Goal: Task Accomplishment & Management: Complete application form

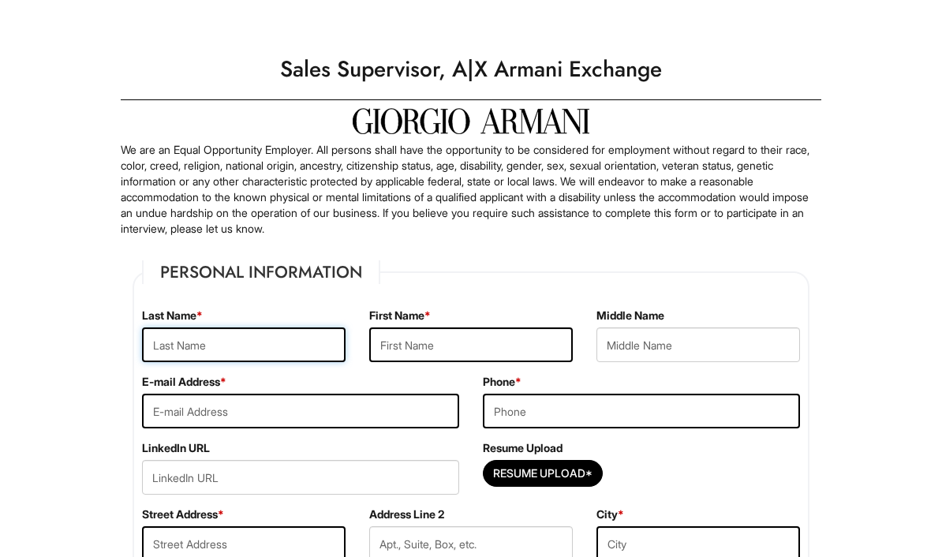
click at [270, 349] on input "text" at bounding box center [243, 344] width 203 height 35
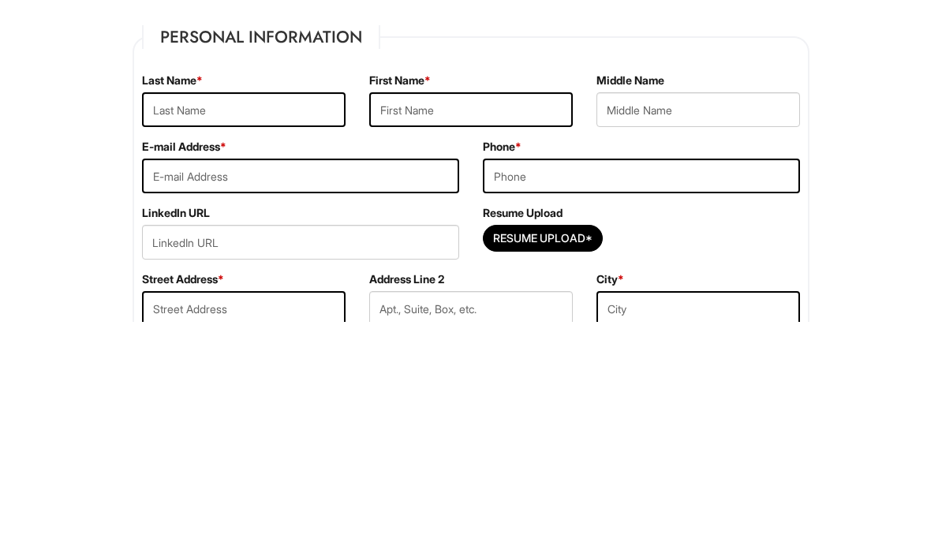
scroll to position [235, 0]
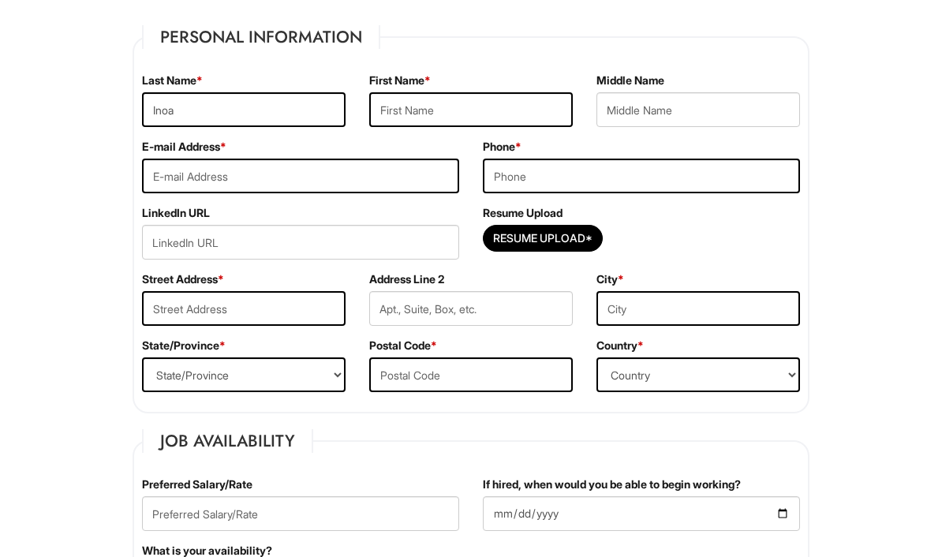
type input "Inoa"
click at [521, 112] on input "text" at bounding box center [470, 109] width 203 height 35
type input "[PERSON_NAME]"
click at [397, 176] on input "email" at bounding box center [300, 176] width 317 height 35
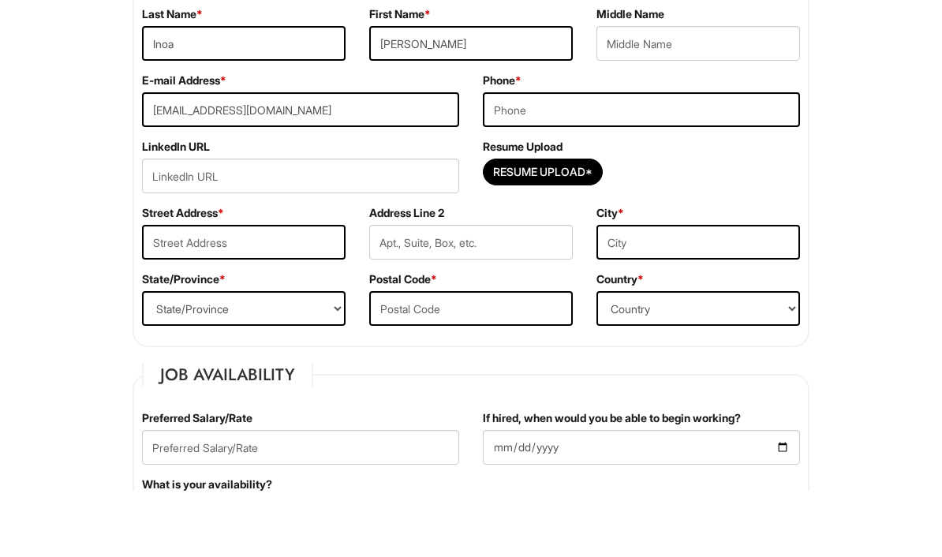
scroll to position [301, 0]
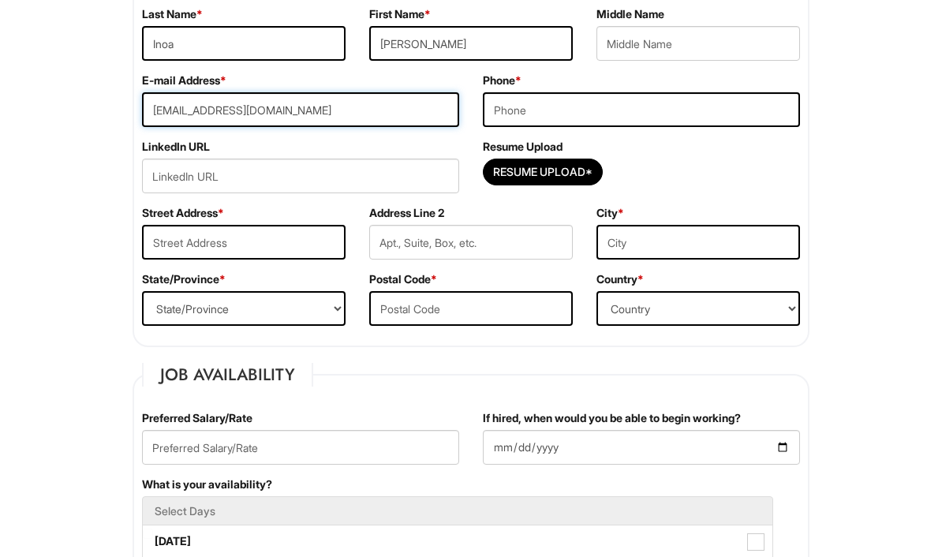
type input "[EMAIL_ADDRESS][DOMAIN_NAME]"
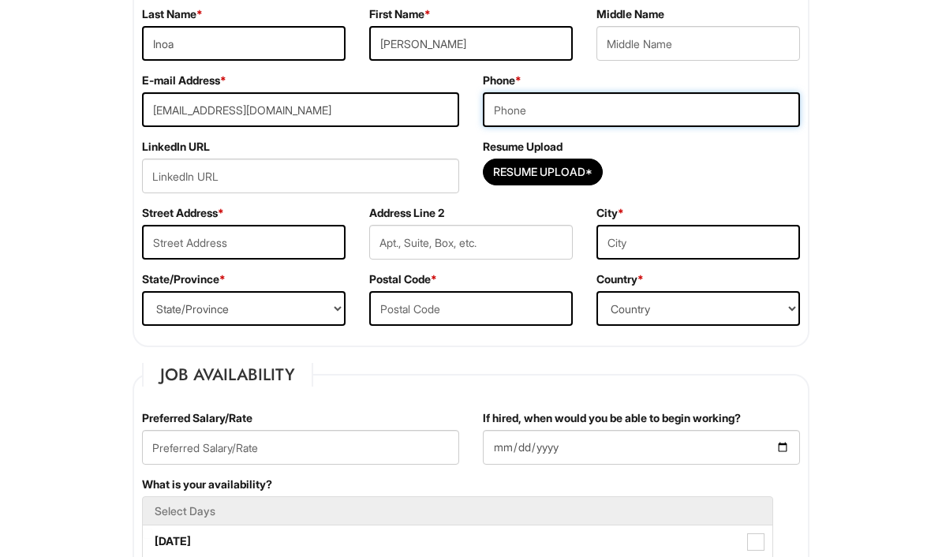
click at [718, 121] on input "tel" at bounding box center [641, 109] width 317 height 35
type input "9738616769"
click at [541, 183] on input "Resume Upload*" at bounding box center [542, 171] width 118 height 25
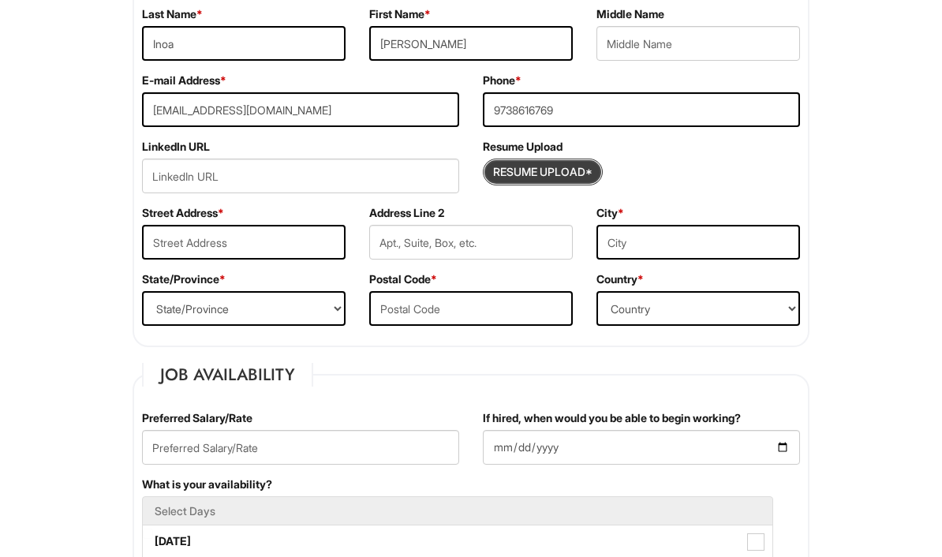
type input "C:\fakepath\Inoa Resume.pdf"
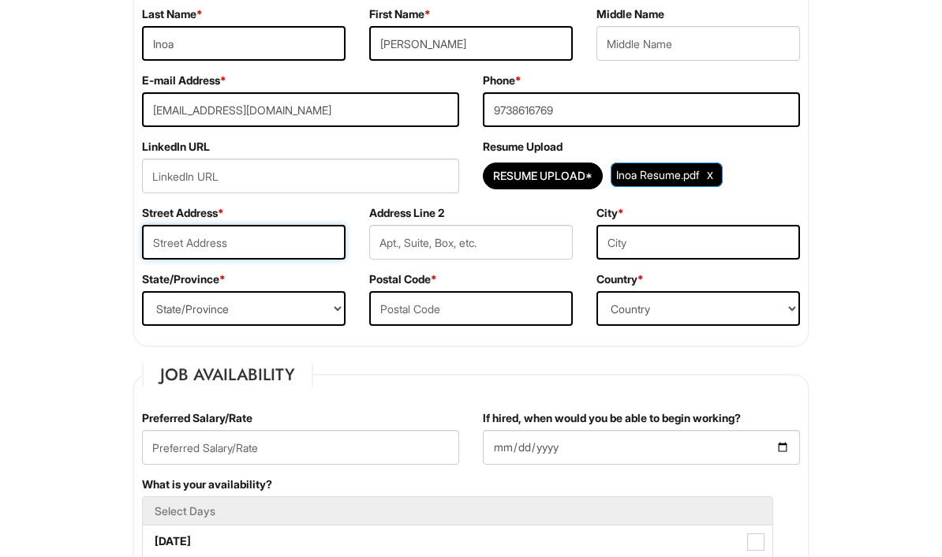
click at [301, 229] on input "text" at bounding box center [243, 242] width 203 height 35
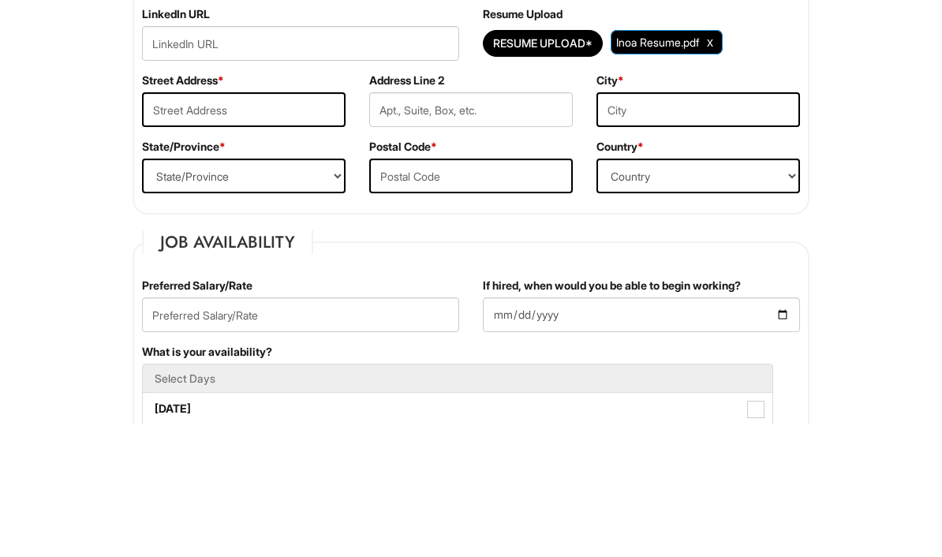
scroll to position [434, 0]
type input "[STREET_ADDRESS]"
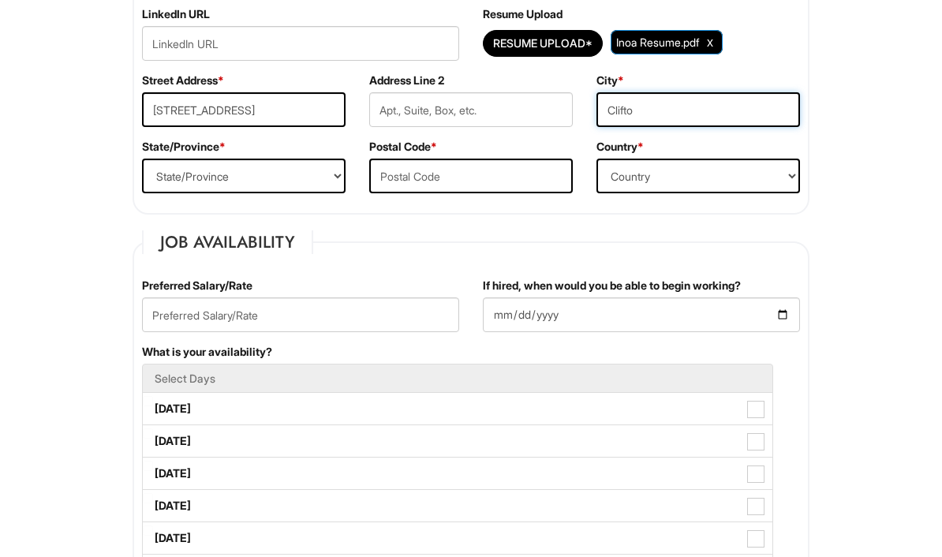
type input "[PERSON_NAME]"
select select "NJ"
type input "[PERSON_NAME]"
type input "07011"
click at [695, 167] on select "Country [GEOGRAPHIC_DATA] [GEOGRAPHIC_DATA] [GEOGRAPHIC_DATA] [US_STATE] [GEOGR…" at bounding box center [697, 176] width 203 height 35
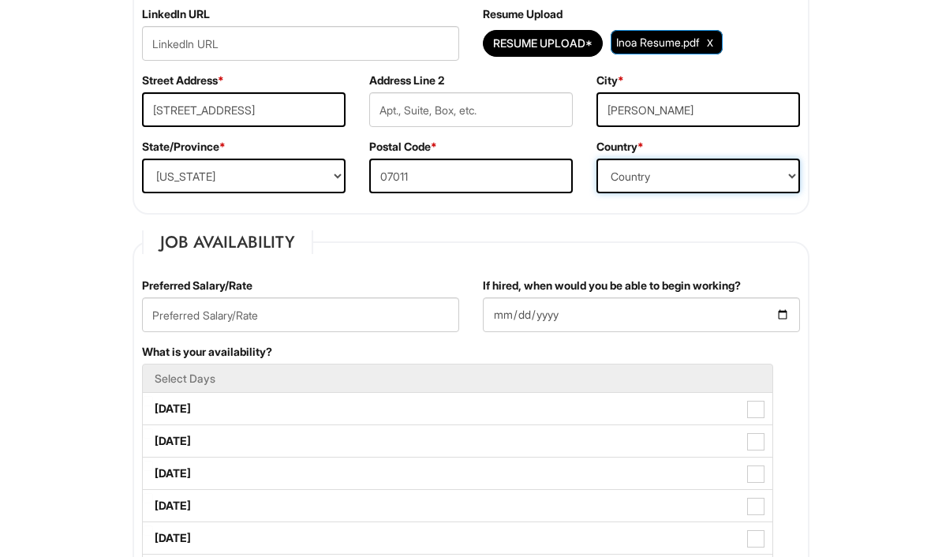
select select "[GEOGRAPHIC_DATA]"
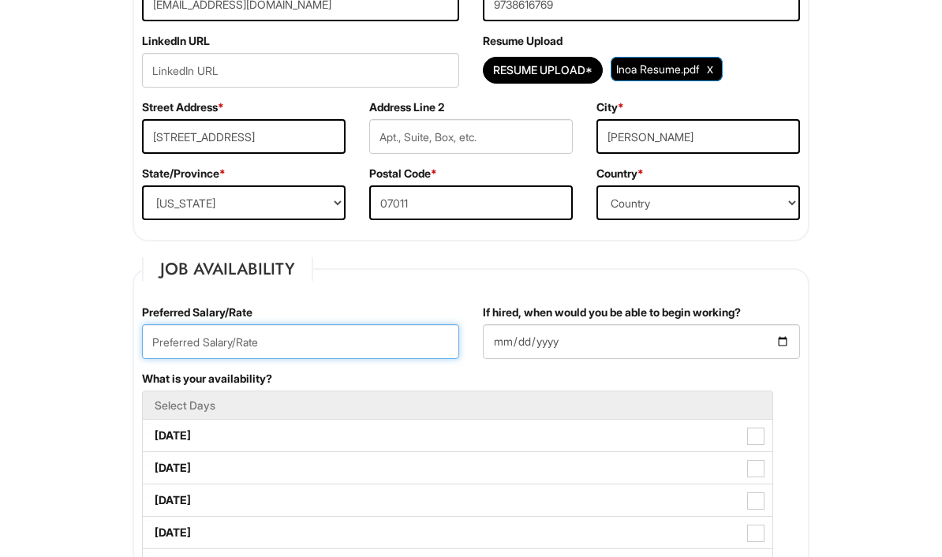
click at [407, 340] on input "text" at bounding box center [300, 341] width 317 height 35
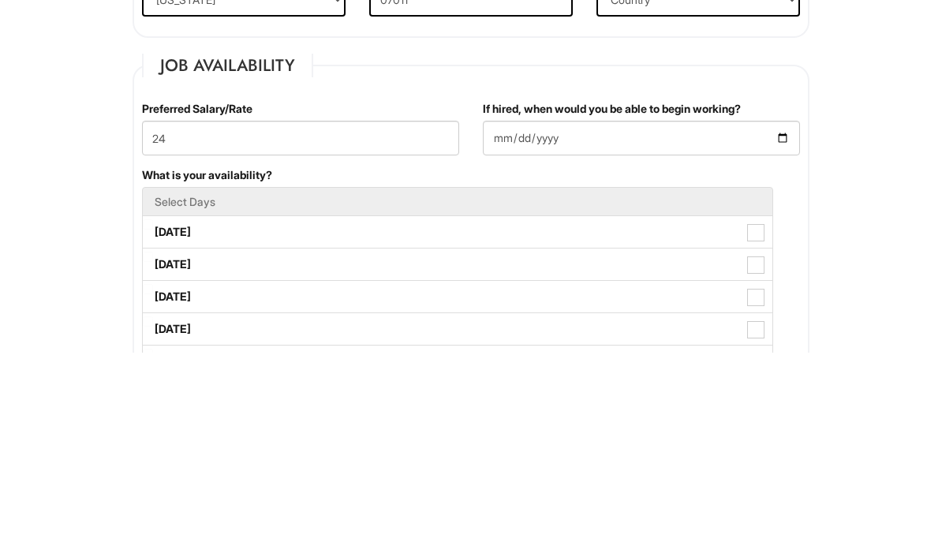
scroll to position [611, 0]
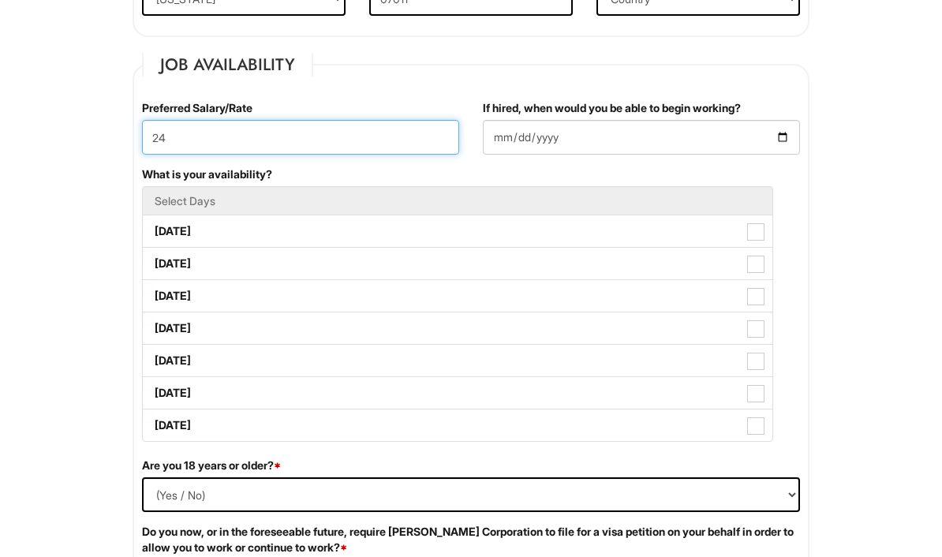
type input "24"
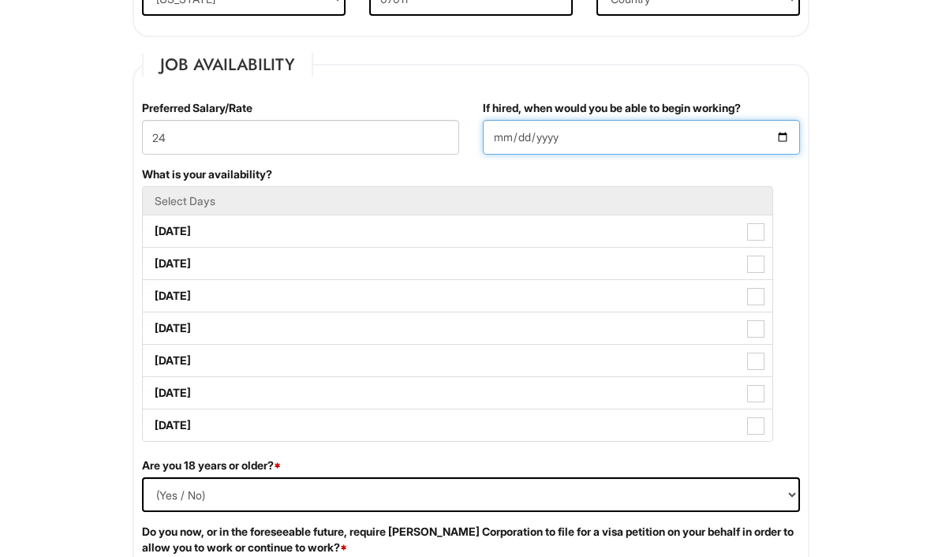
click at [748, 144] on input "If hired, when would you be able to begin working?" at bounding box center [641, 137] width 317 height 35
type input "[DATE]"
click at [319, 241] on label "[DATE]" at bounding box center [457, 231] width 629 height 32
click at [153, 229] on Available_Monday "[DATE]" at bounding box center [148, 223] width 10 height 10
checkbox Available_Monday "true"
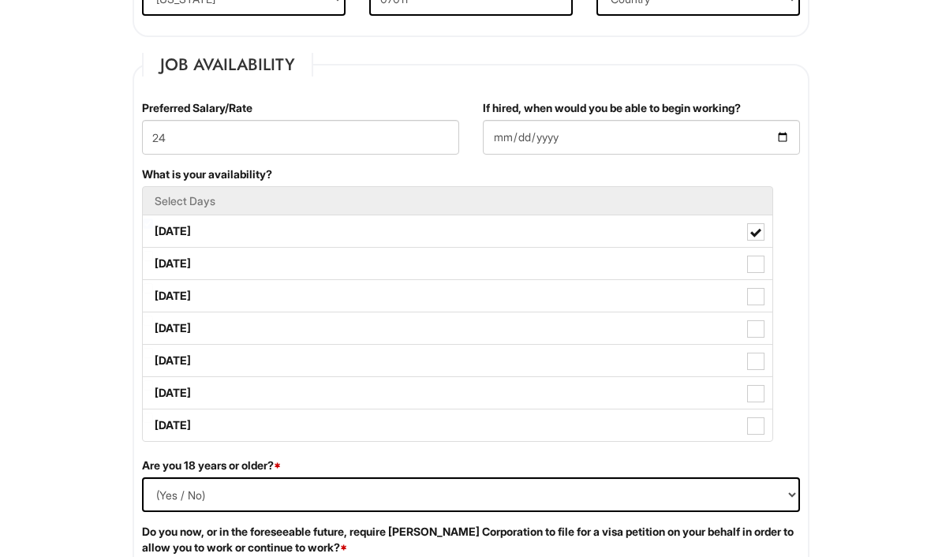
click at [304, 279] on label "[DATE]" at bounding box center [457, 264] width 629 height 32
click at [153, 261] on Available_Tuesday "[DATE]" at bounding box center [148, 256] width 10 height 10
checkbox Available_Tuesday "true"
click at [293, 310] on label "[DATE]" at bounding box center [457, 296] width 629 height 32
click at [153, 293] on Available_Wednesday "[DATE]" at bounding box center [148, 288] width 10 height 10
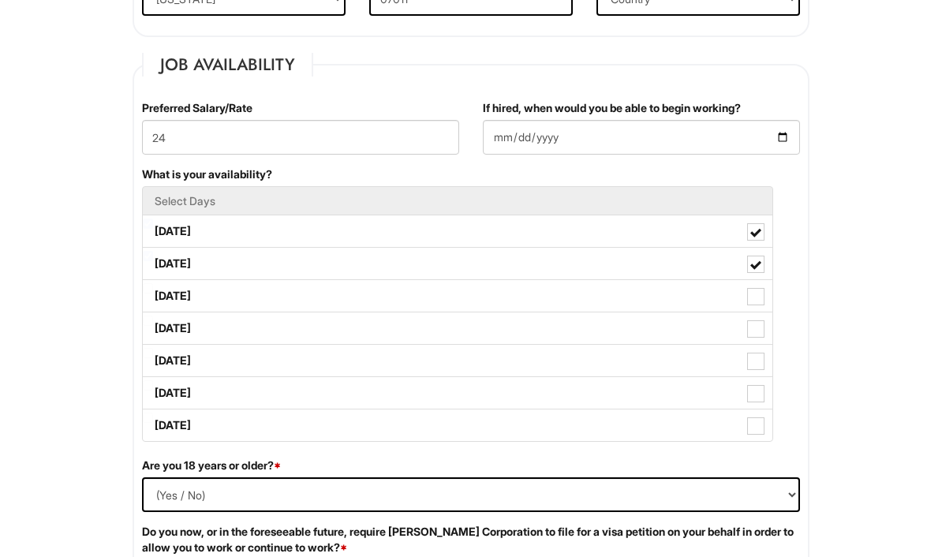
checkbox Available_Wednesday "true"
click at [329, 339] on label "[DATE]" at bounding box center [457, 328] width 629 height 32
click at [153, 326] on Available_Thursday "[DATE]" at bounding box center [148, 320] width 10 height 10
checkbox Available_Thursday "true"
click at [308, 405] on label "[DATE]" at bounding box center [457, 393] width 629 height 32
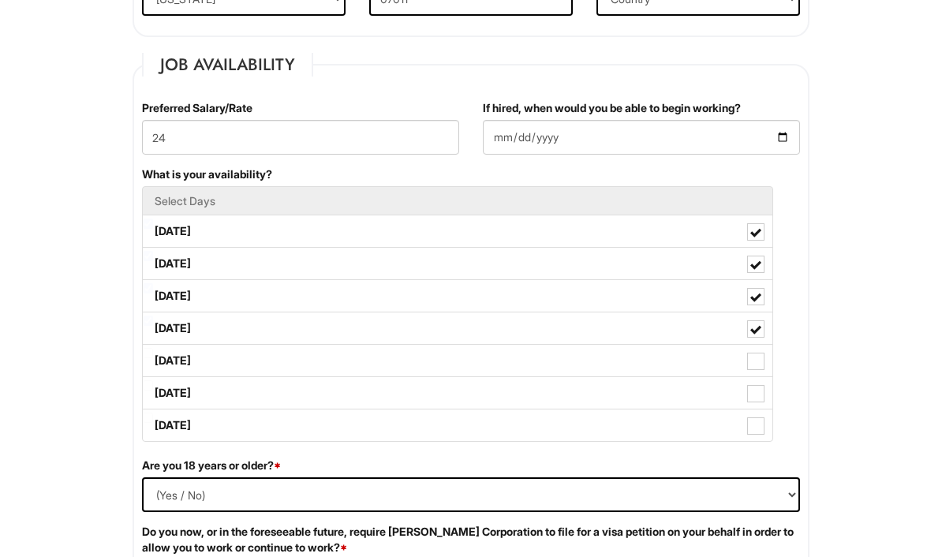
click at [153, 390] on Available_Saturday "[DATE]" at bounding box center [148, 385] width 10 height 10
checkbox Available_Saturday "true"
click at [760, 370] on span at bounding box center [755, 361] width 17 height 17
click at [153, 358] on Available_Friday "[DATE]" at bounding box center [148, 353] width 10 height 10
checkbox Available_Friday "true"
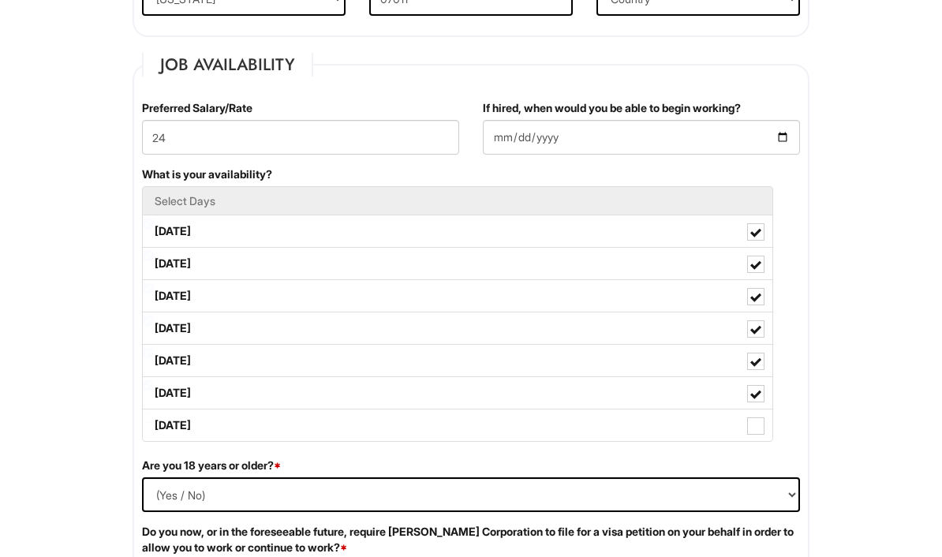
click at [756, 335] on span at bounding box center [755, 329] width 11 height 11
click at [153, 326] on Available_Thursday "[DATE]" at bounding box center [148, 320] width 10 height 10
checkbox Available_Thursday "false"
click at [756, 432] on span at bounding box center [755, 425] width 17 height 17
click at [153, 423] on Available_Sunday "[DATE]" at bounding box center [148, 417] width 10 height 10
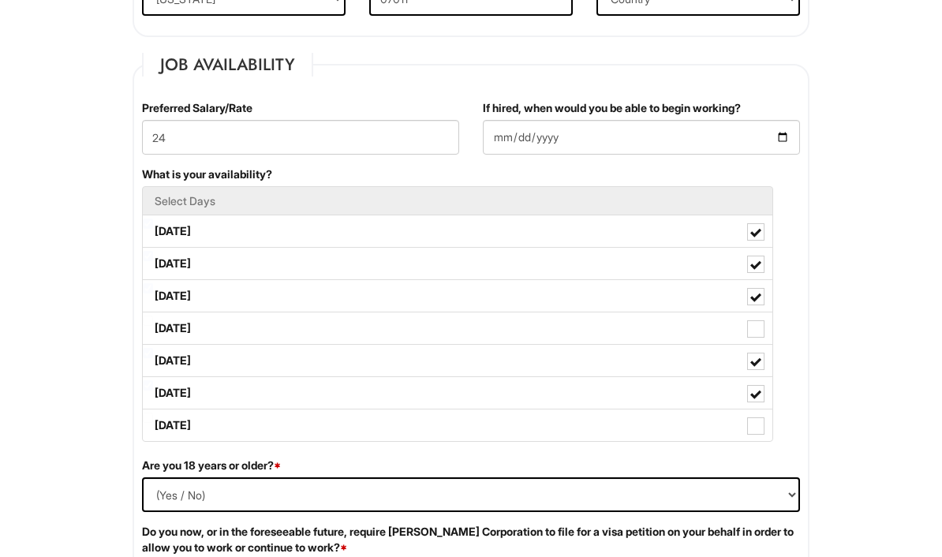
checkbox Available_Sunday "true"
click at [753, 400] on span at bounding box center [755, 394] width 11 height 11
click at [153, 390] on Available_Saturday "[DATE]" at bounding box center [148, 385] width 10 height 10
checkbox Available_Saturday "false"
click at [748, 344] on label "[DATE]" at bounding box center [457, 328] width 629 height 32
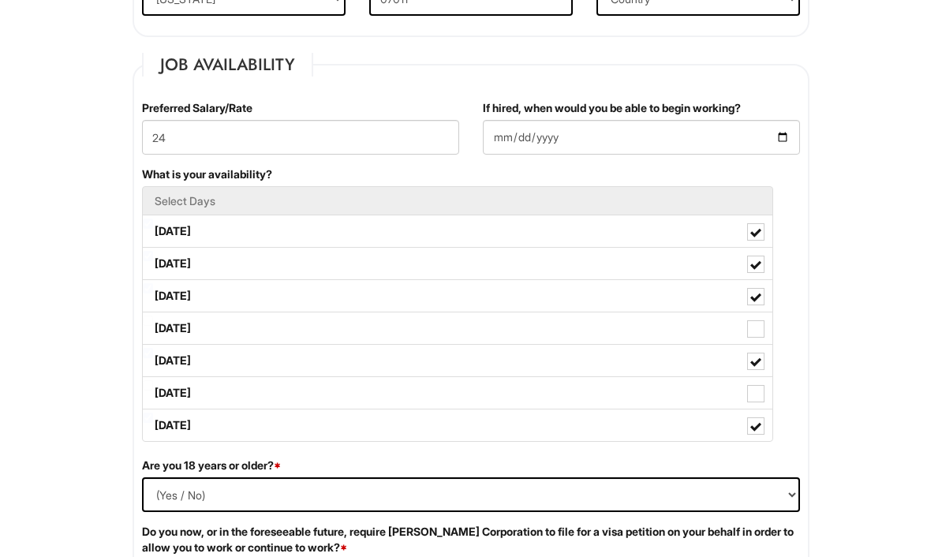
click at [153, 326] on Available_Thursday "[DATE]" at bounding box center [148, 320] width 10 height 10
checkbox Available_Thursday "true"
click at [747, 409] on label "[DATE]" at bounding box center [457, 393] width 629 height 32
click at [153, 390] on Available_Saturday "[DATE]" at bounding box center [148, 385] width 10 height 10
checkbox Available_Saturday "true"
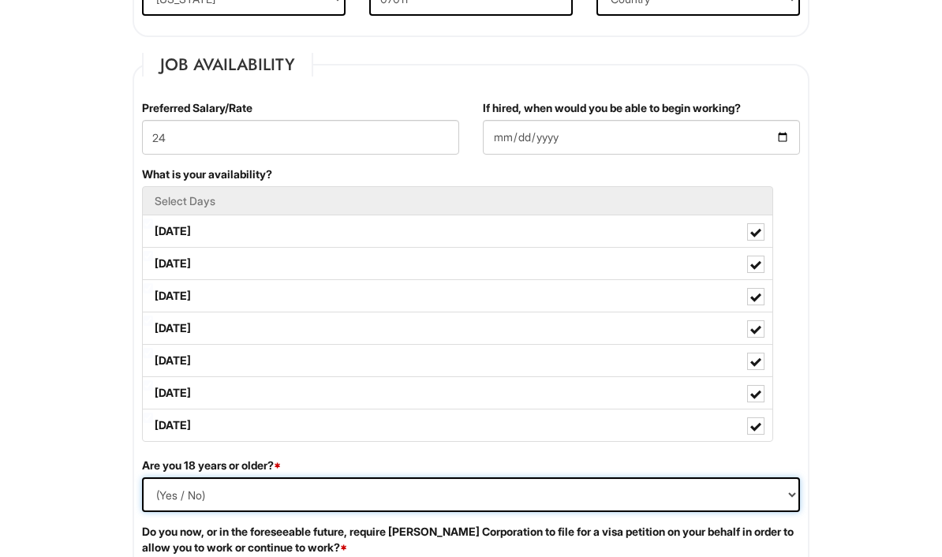
click at [457, 498] on select "(Yes / No) Yes No" at bounding box center [471, 494] width 658 height 35
select select "Yes"
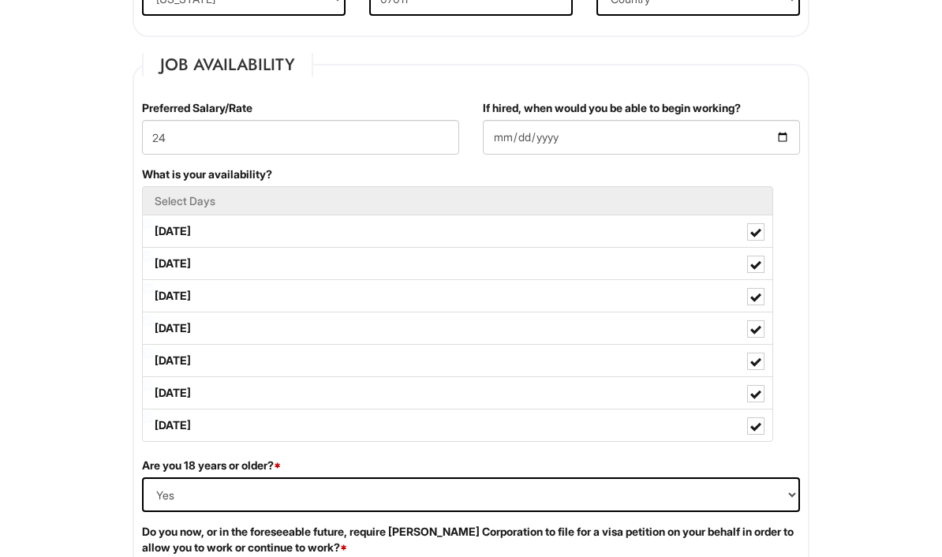
click at [388, 338] on label "[DATE]" at bounding box center [457, 328] width 629 height 32
click at [153, 326] on Available_Thursday "[DATE]" at bounding box center [148, 320] width 10 height 10
click at [753, 338] on span at bounding box center [755, 328] width 17 height 17
click at [153, 326] on Available_Thursday "[DATE]" at bounding box center [148, 320] width 10 height 10
checkbox Available_Thursday "true"
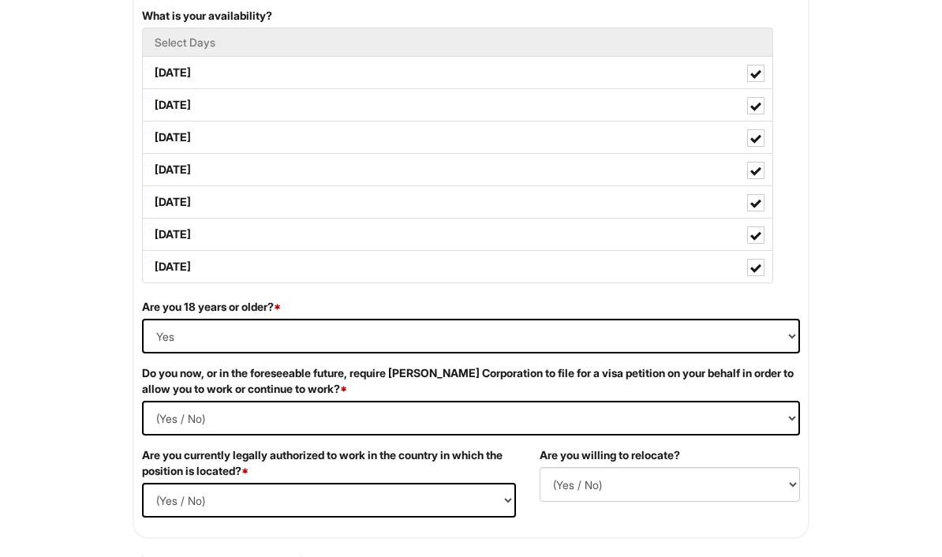
scroll to position [794, 0]
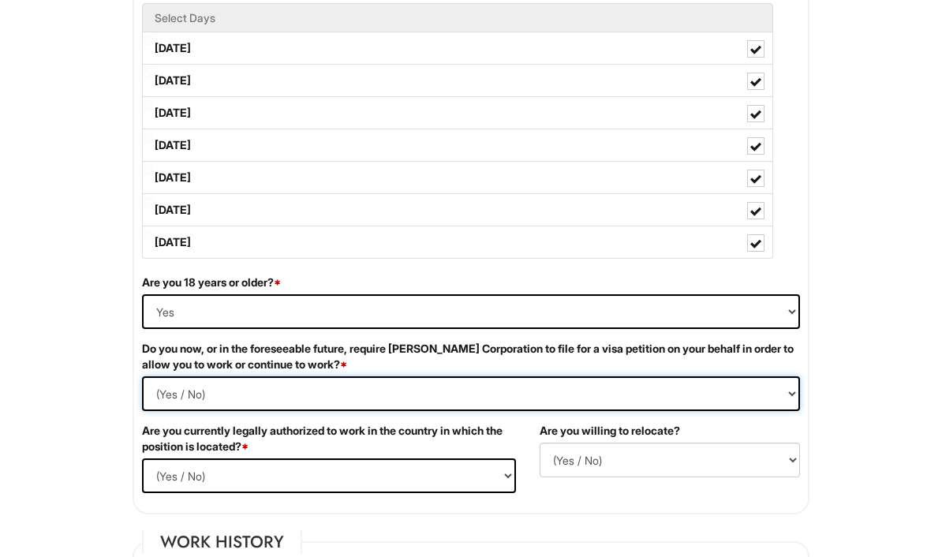
click at [746, 399] on Required "(Yes / No) Yes No" at bounding box center [471, 393] width 658 height 35
select Required "No"
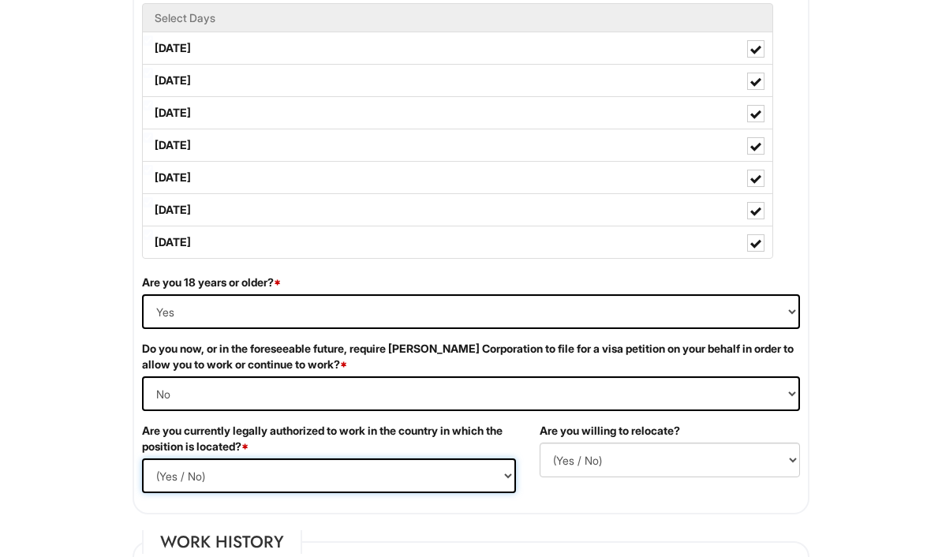
click at [456, 476] on select "(Yes / No) Yes No" at bounding box center [329, 475] width 374 height 35
select select "Yes"
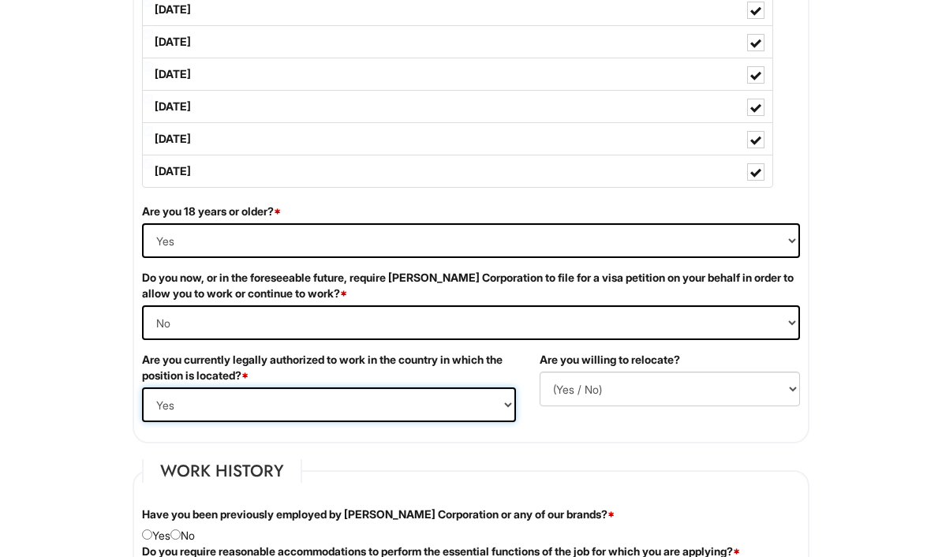
scroll to position [873, 0]
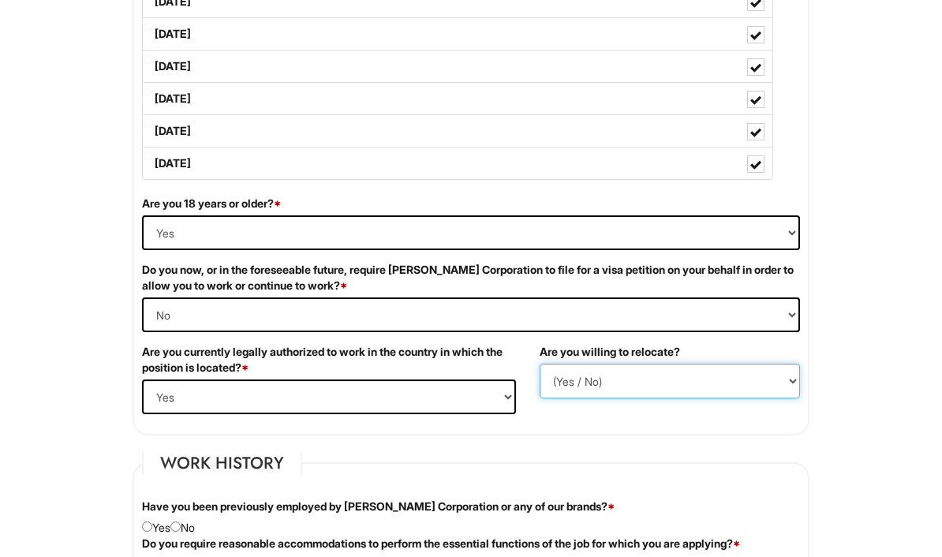
click at [627, 392] on select "(Yes / No) No Yes" at bounding box center [669, 381] width 260 height 35
click at [621, 397] on select "(Yes / No) No Yes" at bounding box center [669, 381] width 260 height 35
click at [630, 398] on select "(Yes / No) No Yes" at bounding box center [669, 381] width 260 height 35
select select "N"
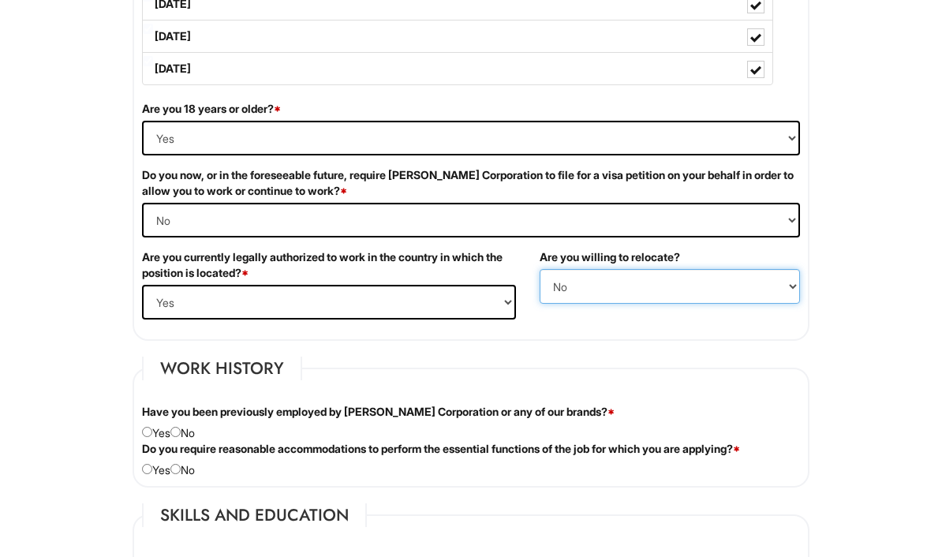
scroll to position [975, 0]
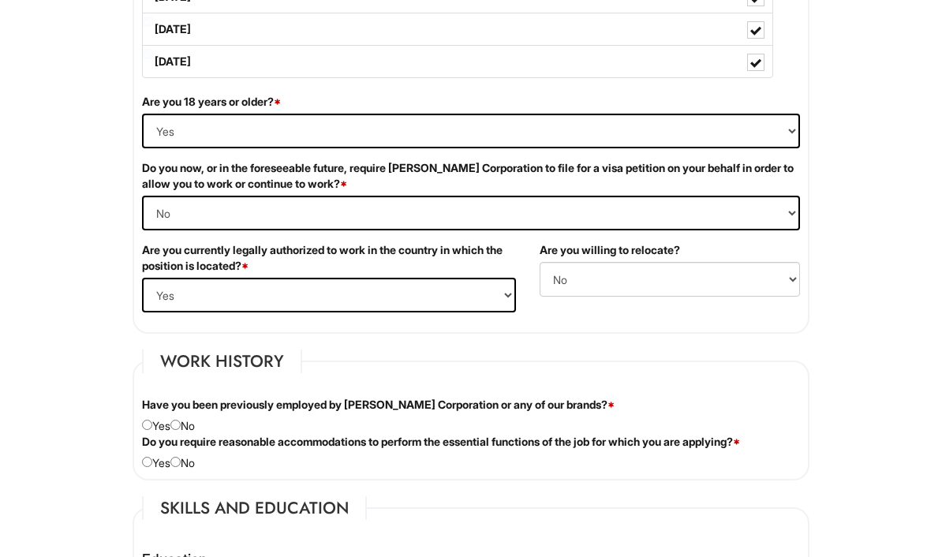
click at [203, 427] on div "Have you been previously employed by [PERSON_NAME] Corporation or any of our br…" at bounding box center [470, 415] width 681 height 37
click at [206, 446] on label "Do you require reasonable accommodations to perform the essential functions of …" at bounding box center [441, 442] width 598 height 16
click at [203, 434] on div "Have you been previously employed by [PERSON_NAME] Corporation or any of our br…" at bounding box center [470, 415] width 681 height 37
click at [178, 412] on label "Have you been previously employed by [PERSON_NAME] Corporation or any of our br…" at bounding box center [378, 405] width 472 height 16
click at [193, 431] on div "Have you been previously employed by [PERSON_NAME] Corporation or any of our br…" at bounding box center [470, 415] width 681 height 37
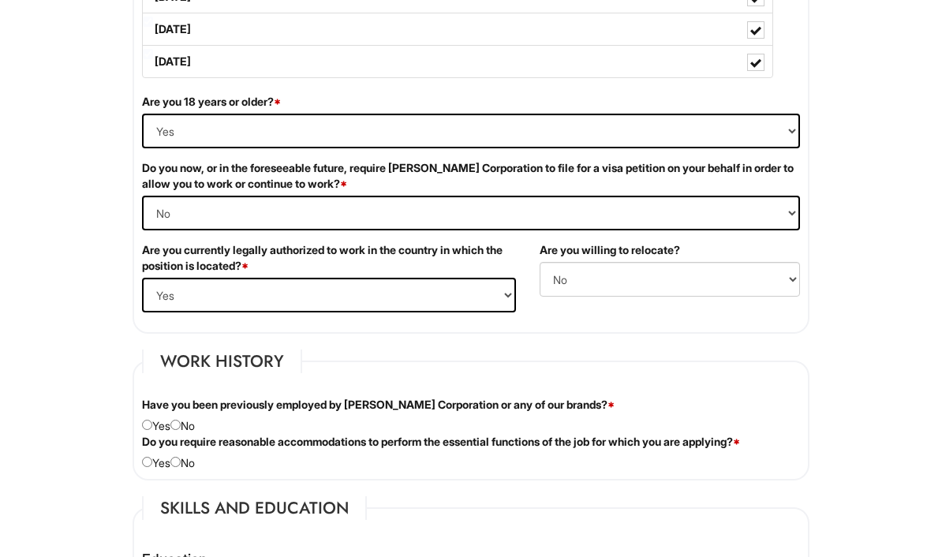
click at [195, 433] on div "Have you been previously employed by [PERSON_NAME] Corporation or any of our br…" at bounding box center [470, 415] width 681 height 37
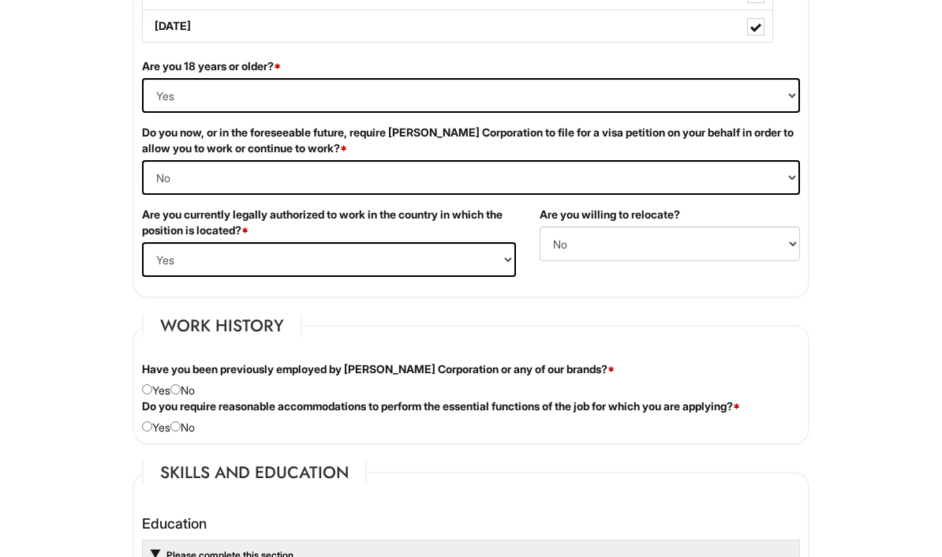
scroll to position [1064, 0]
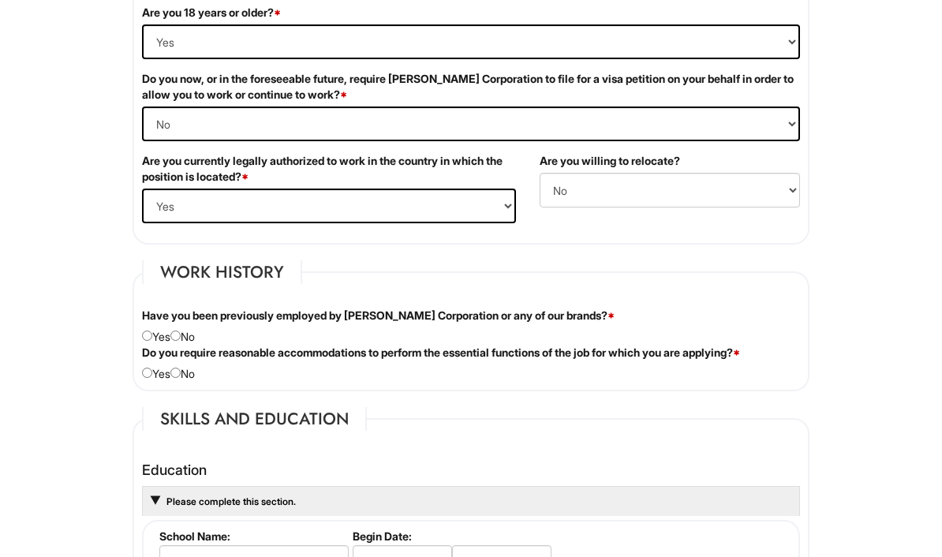
click at [196, 341] on div "Have you been previously employed by [PERSON_NAME] Corporation or any of our br…" at bounding box center [470, 326] width 681 height 37
click at [349, 271] on div "Personal Information Last Name * [PERSON_NAME] First Name * [PERSON_NAME] Middl…" at bounding box center [471, 520] width 700 height 2679
click at [189, 338] on div "Have you been previously employed by [PERSON_NAME] Corporation or any of our br…" at bounding box center [470, 326] width 681 height 37
click at [198, 345] on div "Have you been previously employed by [PERSON_NAME] Corporation or any of our br…" at bounding box center [470, 326] width 681 height 37
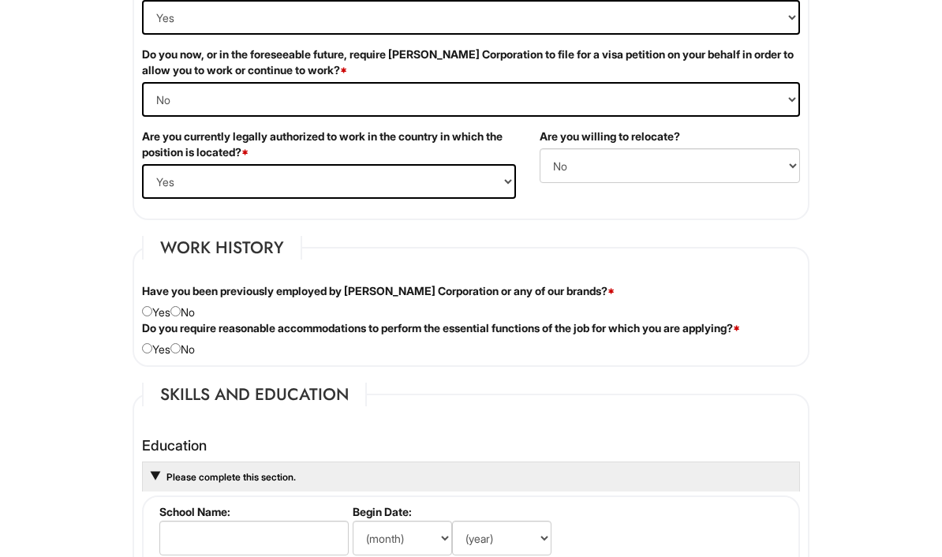
scroll to position [1110, 0]
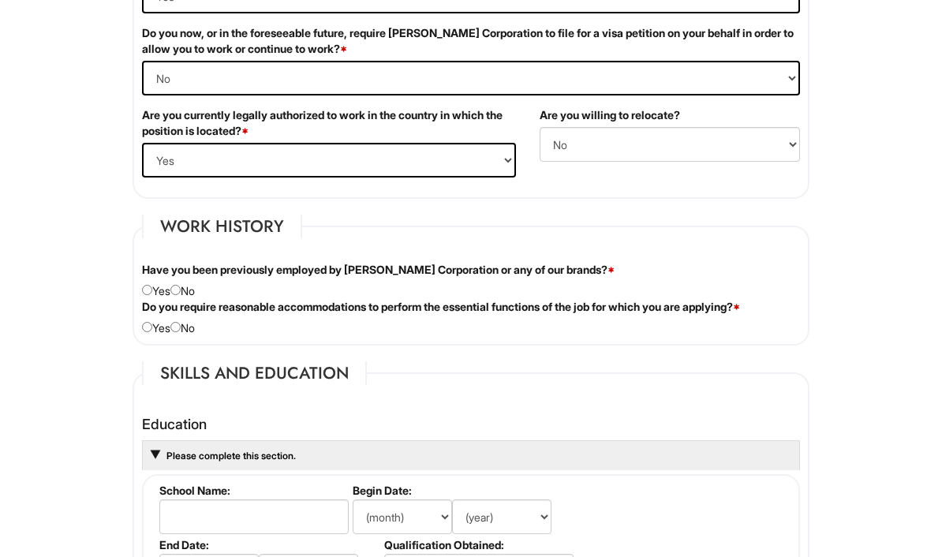
click at [181, 295] on input "radio" at bounding box center [175, 290] width 10 height 10
radio input "true"
click at [152, 295] on input "radio" at bounding box center [147, 290] width 10 height 10
radio input "true"
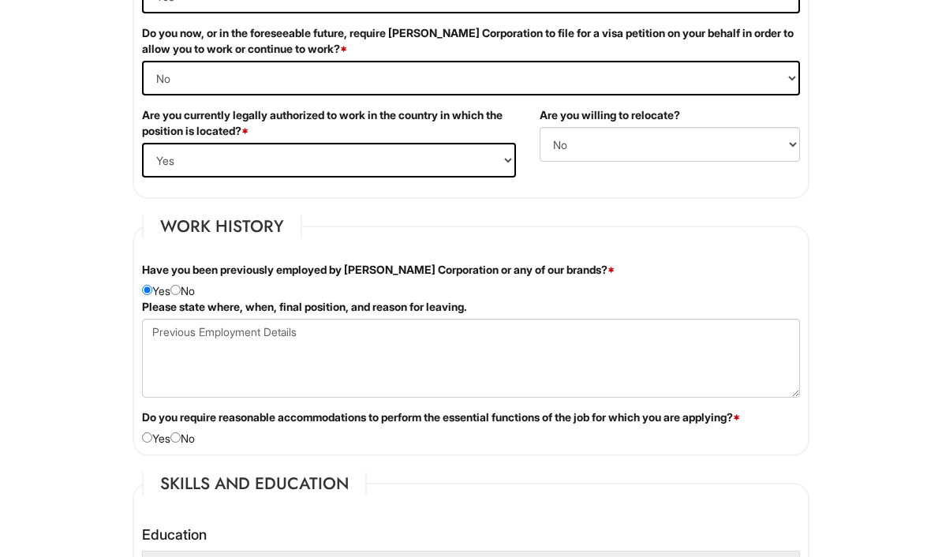
click at [181, 295] on input "radio" at bounding box center [175, 290] width 10 height 10
radio input "true"
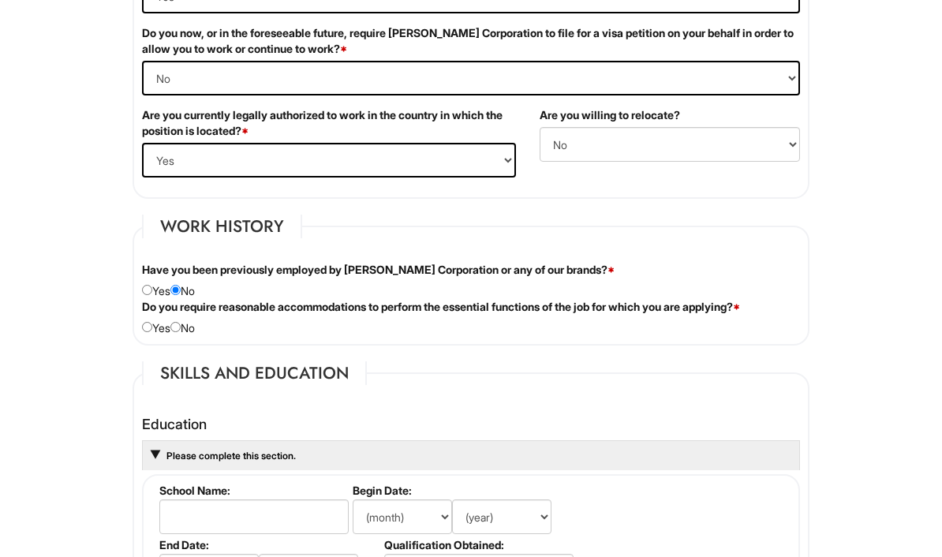
click at [181, 332] on input "radio" at bounding box center [175, 327] width 10 height 10
radio input "true"
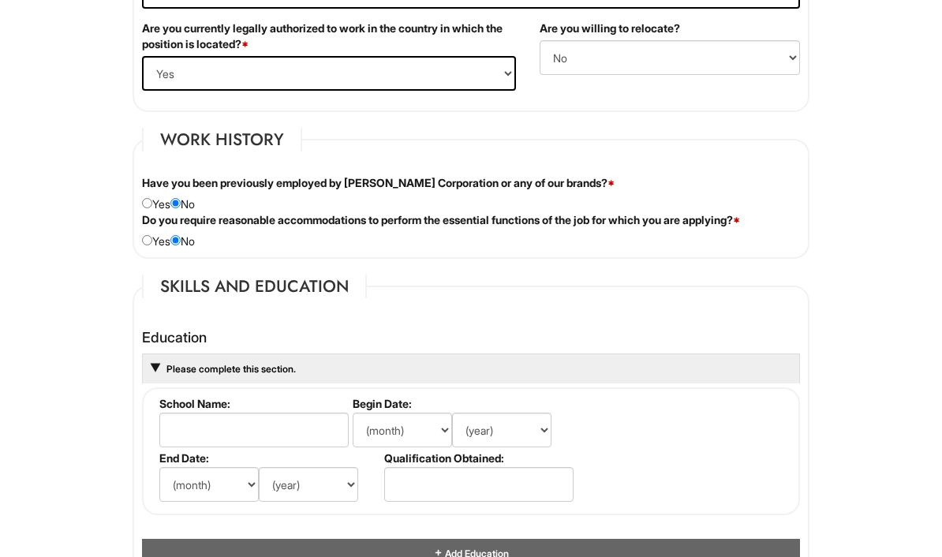
scroll to position [1122, 0]
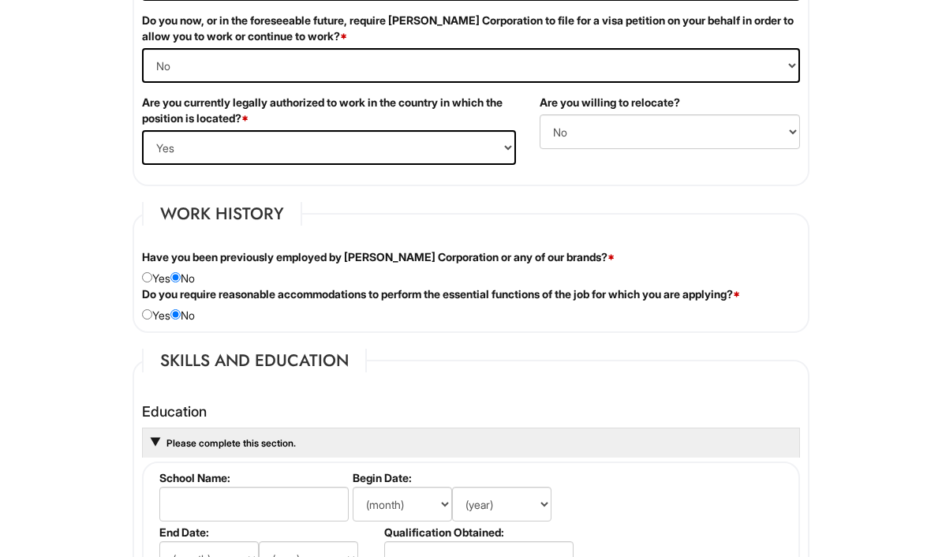
click at [321, 227] on fieldset "Work History Have you been previously employed by [PERSON_NAME] Corporation or …" at bounding box center [470, 267] width 677 height 131
click at [202, 226] on legend "Work History" at bounding box center [222, 214] width 160 height 24
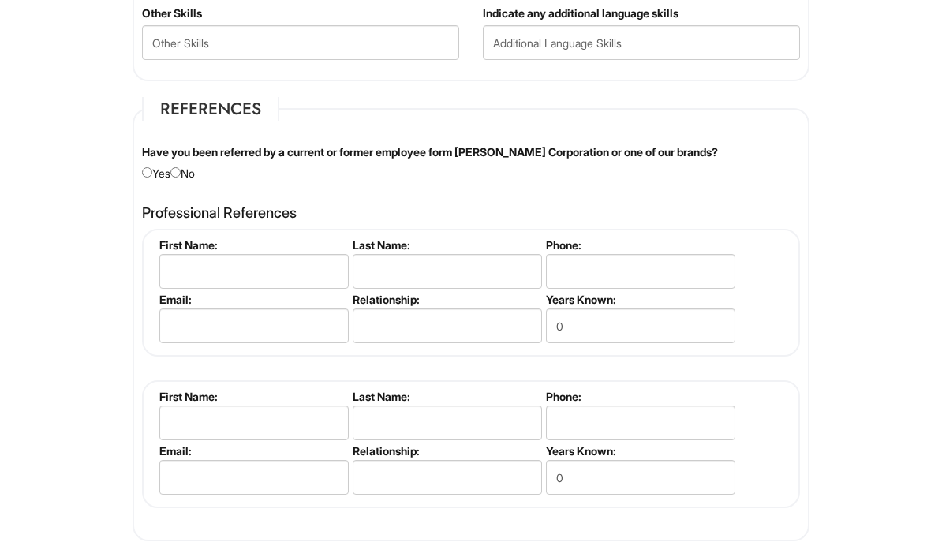
scroll to position [1745, 0]
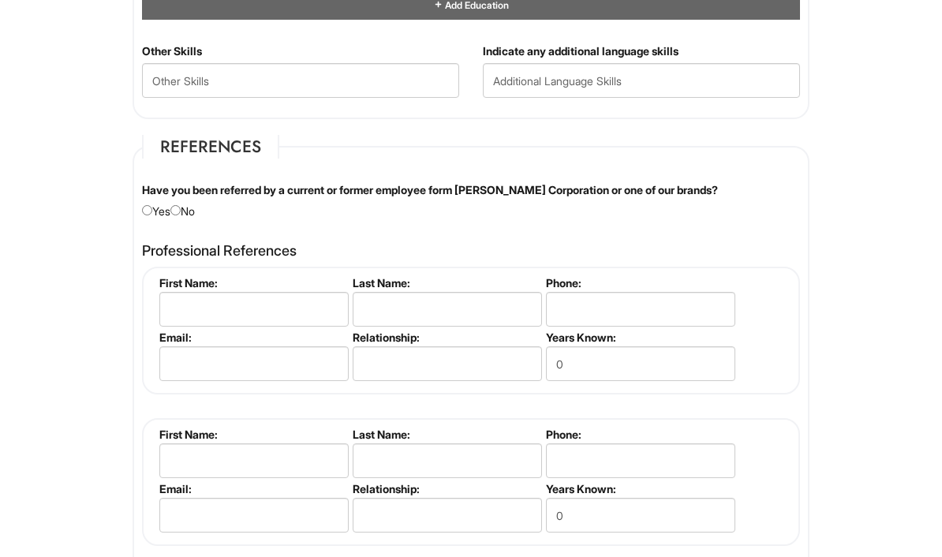
click at [200, 219] on div "Have you been referred by a current or former employee form [PERSON_NAME] Corpo…" at bounding box center [470, 200] width 681 height 37
click at [201, 218] on div "Have you been referred by a current or former employee form [PERSON_NAME] Corpo…" at bounding box center [470, 200] width 681 height 37
click at [181, 215] on input "radio" at bounding box center [175, 210] width 10 height 10
radio input "true"
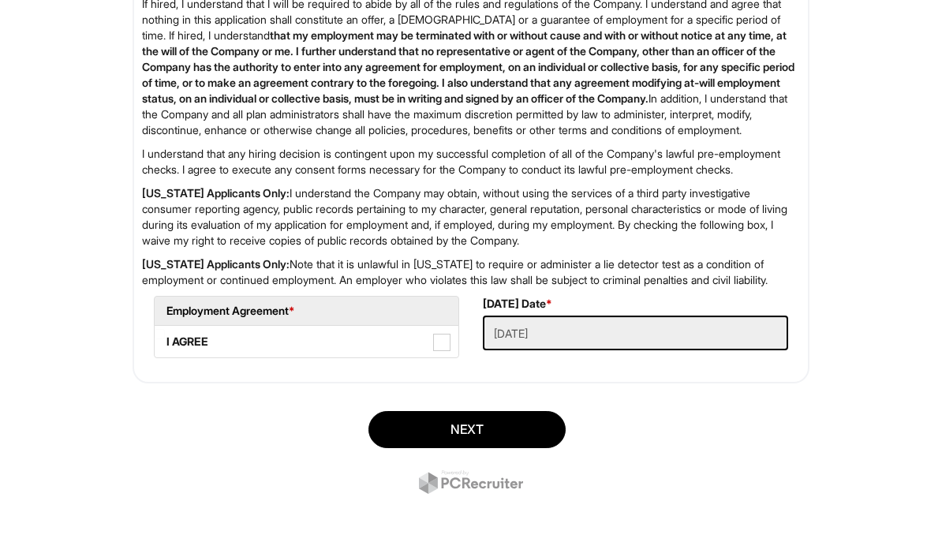
scroll to position [2547, 0]
click at [433, 351] on span at bounding box center [441, 342] width 17 height 17
click at [165, 339] on AGREE "I AGREE" at bounding box center [160, 334] width 10 height 10
checkbox AGREE "true"
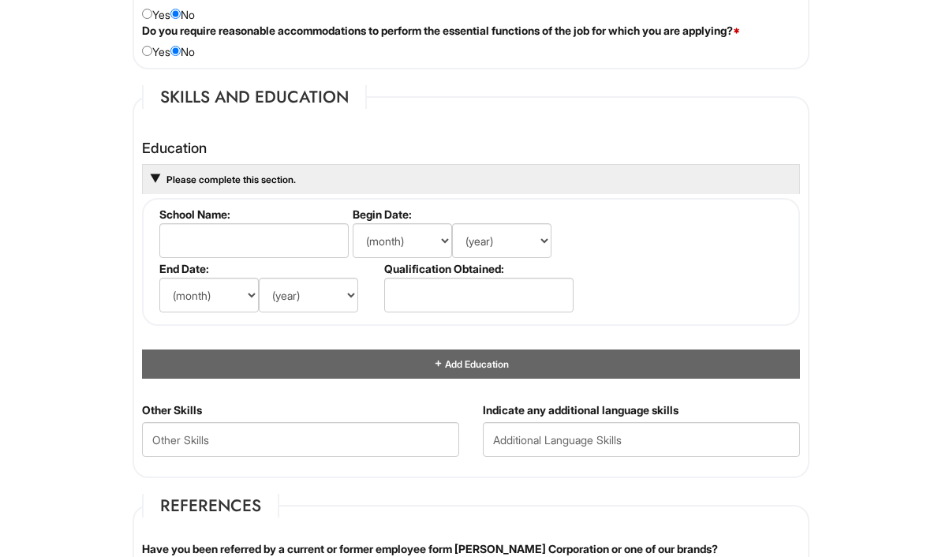
scroll to position [1373, 0]
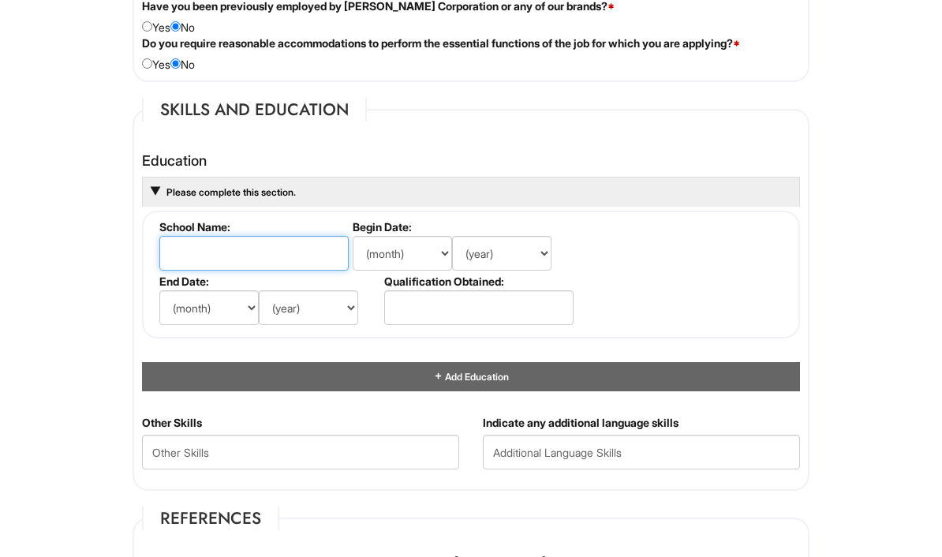
click at [172, 261] on input "text" at bounding box center [253, 253] width 189 height 35
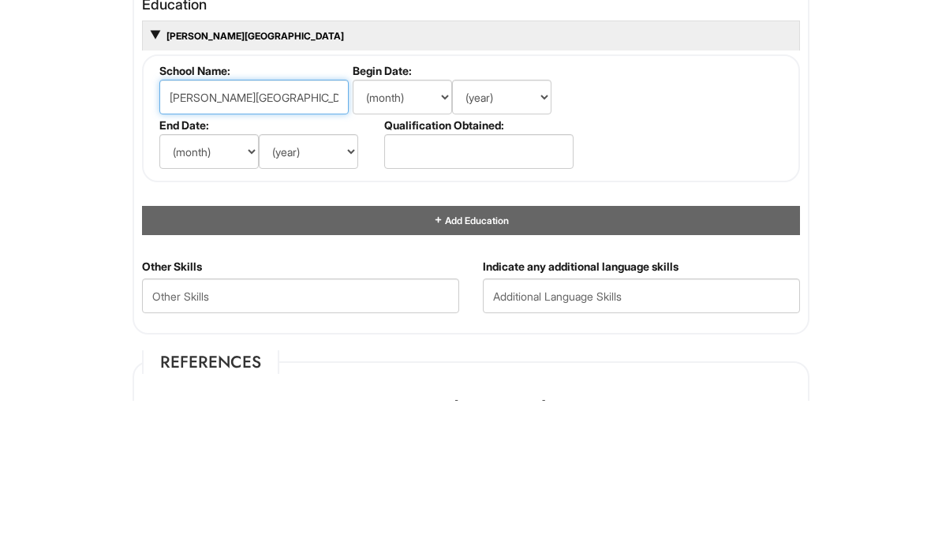
type input "[PERSON_NAME][GEOGRAPHIC_DATA]"
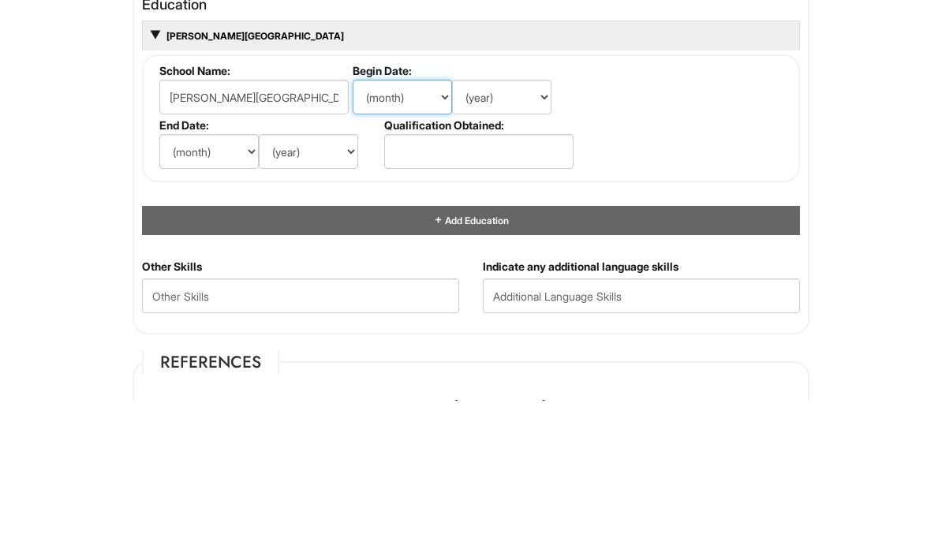
click at [427, 237] on select "(month) Jan Feb Mar Apr May Jun [DATE] Aug Sep Oct Nov Dec" at bounding box center [402, 254] width 99 height 35
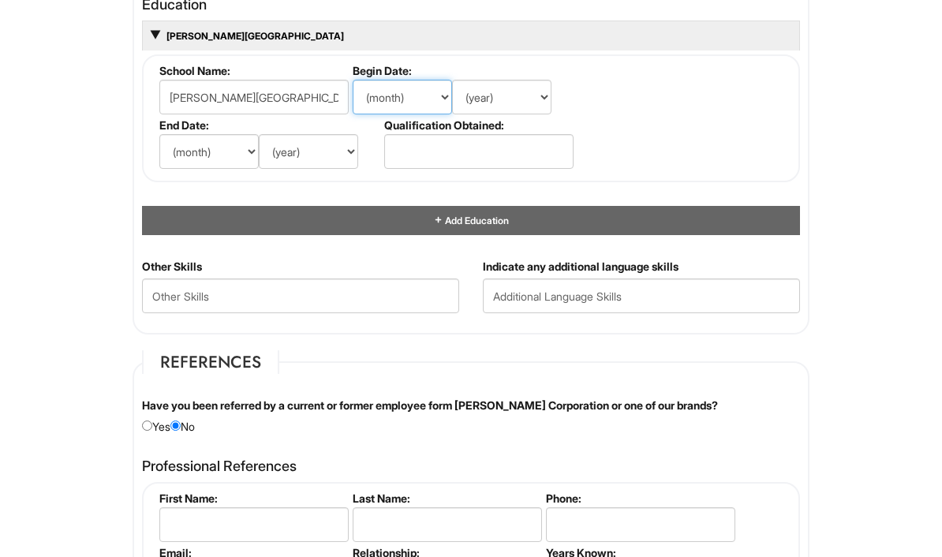
select select "5"
click at [521, 110] on select "(year) 2029 2028 2027 2026 2025 2024 2023 2022 2021 2020 2019 2018 2017 2016 20…" at bounding box center [501, 97] width 99 height 35
click at [541, 114] on select "(year) 2029 2028 2027 2026 2025 2024 2023 2022 2021 2020 2019 2018 2017 2016 20…" at bounding box center [501, 97] width 99 height 35
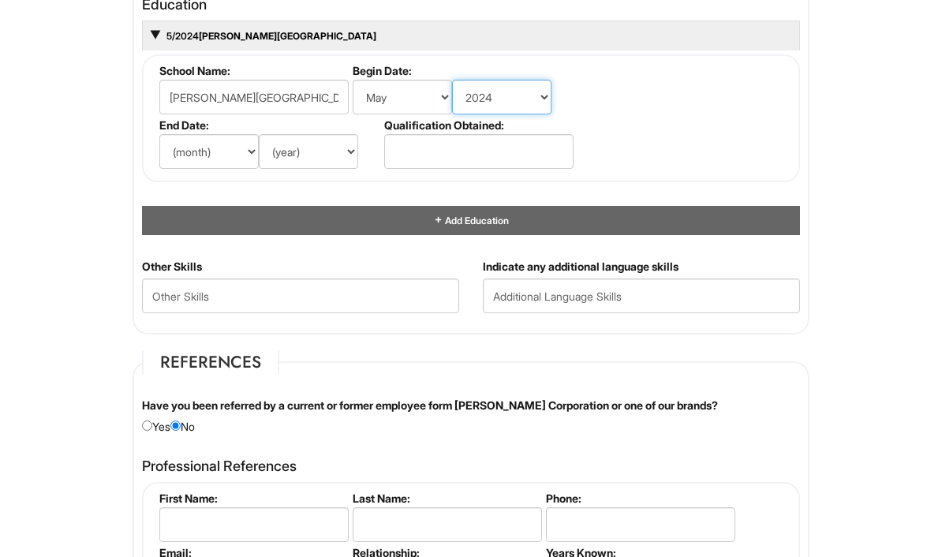
click at [531, 112] on select "(year) 2029 2028 2027 2026 2025 2024 2023 2022 2021 2020 2019 2018 2017 2016 20…" at bounding box center [501, 97] width 99 height 35
click at [526, 113] on select "(year) 2029 2028 2027 2026 2025 2024 2023 2022 2021 2020 2019 2018 2017 2016 20…" at bounding box center [501, 97] width 99 height 35
select select "2025"
click at [181, 169] on select "(month) Jan Feb Mar Apr May Jun [DATE] Aug Sep Oct Nov Dec" at bounding box center [208, 151] width 99 height 35
click at [187, 166] on select "(month) Jan Feb Mar Apr May Jun [DATE] Aug Sep Oct Nov Dec" at bounding box center [208, 151] width 99 height 35
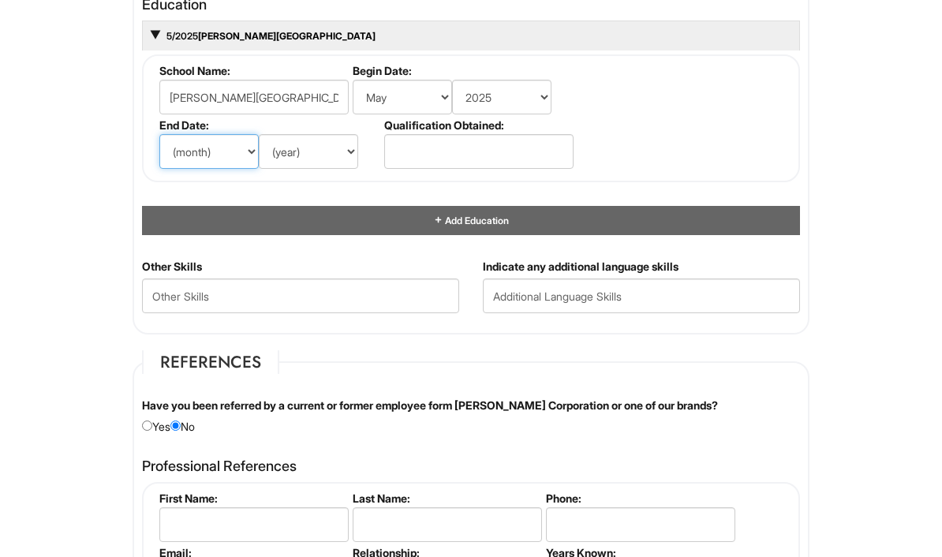
select select "5"
click at [285, 169] on select "(year) 2029 2028 2027 2026 2025 2024 2023 2022 2021 2020 2019 2018 2017 2016 20…" at bounding box center [308, 151] width 99 height 35
click at [289, 166] on select "(year) 2029 2028 2027 2026 2025 2024 2023 2022 2021 2020 2019 2018 2017 2016 20…" at bounding box center [308, 151] width 99 height 35
select select "2027"
click at [565, 235] on div "Add Education" at bounding box center [471, 220] width 658 height 29
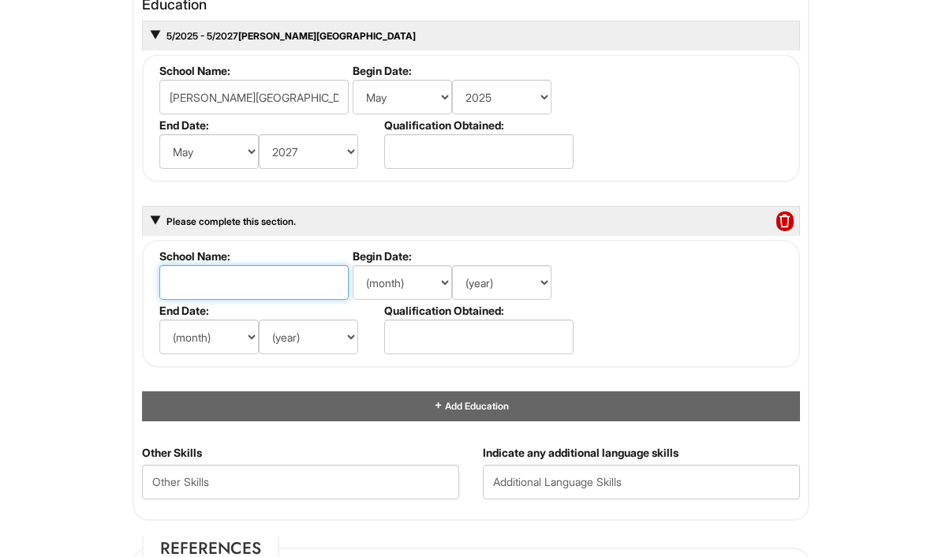
click at [206, 294] on input "text" at bounding box center [253, 282] width 189 height 35
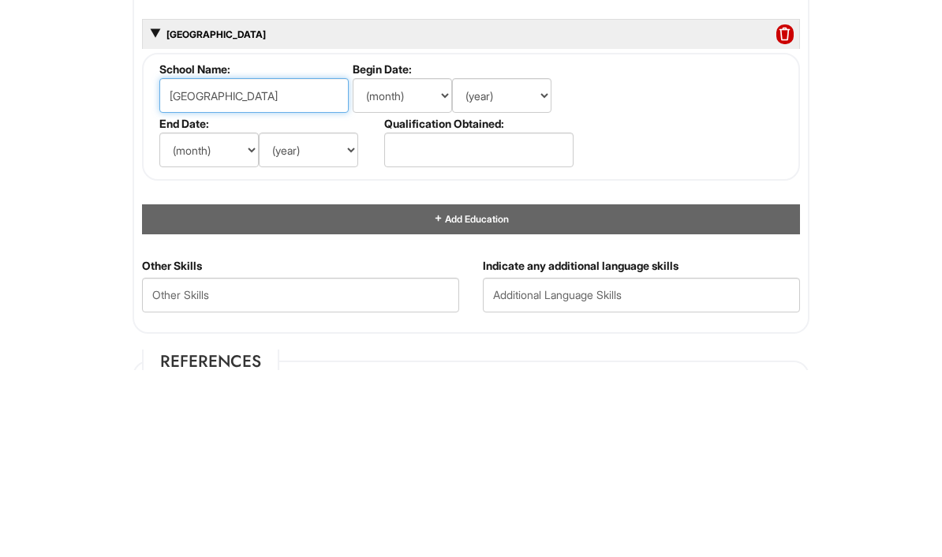
type input "[GEOGRAPHIC_DATA]"
click at [427, 265] on select "(month) Jan Feb Mar Apr May Jun [DATE] Aug Sep Oct Nov Dec" at bounding box center [402, 282] width 99 height 35
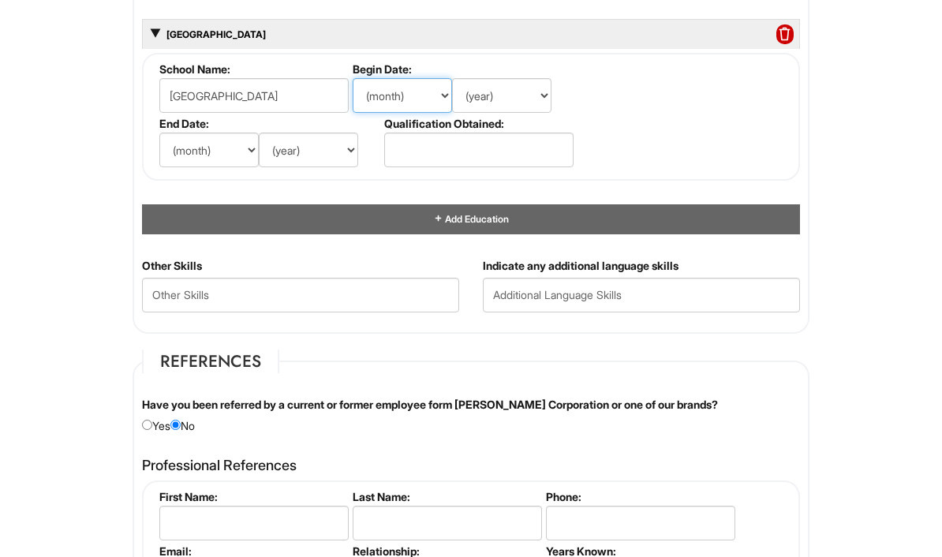
select select "8"
click at [530, 101] on select "(year) 2029 2028 2027 2026 2025 2024 2023 2022 2021 2020 2019 2018 2017 2016 20…" at bounding box center [501, 95] width 99 height 35
click at [547, 111] on select "(year) 2029 2028 2027 2026 2025 2024 2023 2022 2021 2020 2019 2018 2017 2016 20…" at bounding box center [501, 95] width 99 height 35
select select "2023"
click at [186, 166] on select "(month) Jan Feb Mar Apr May Jun [DATE] Aug Sep Oct Nov Dec" at bounding box center [208, 149] width 99 height 35
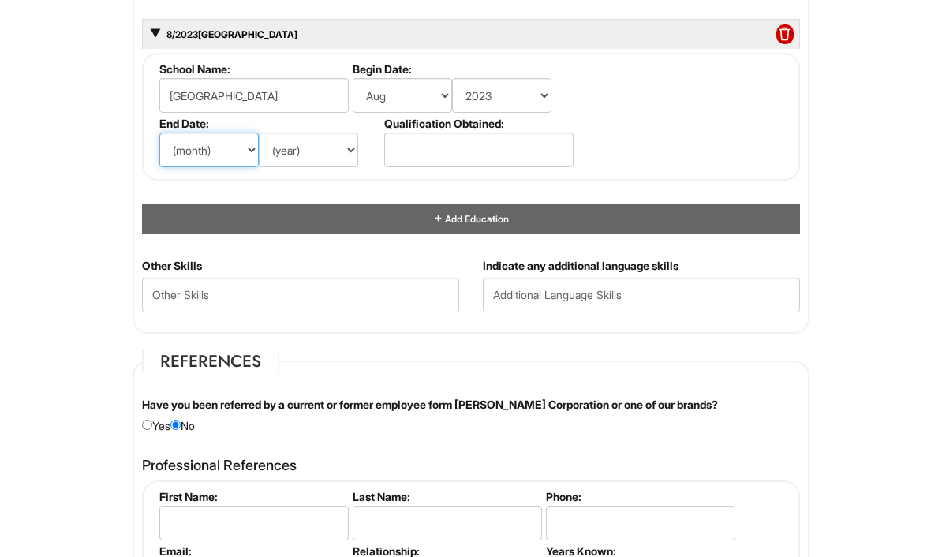
click at [198, 166] on select "(month) Jan Feb Mar Apr May Jun [DATE] Aug Sep Oct Nov Dec" at bounding box center [208, 149] width 99 height 35
select select "5"
click at [340, 167] on select "(year) 2029 2028 2027 2026 2025 2024 2023 2022 2021 2020 2019 2018 2017 2016 20…" at bounding box center [308, 149] width 99 height 35
click at [366, 166] on div "(month) Jan Feb Mar Apr May Jun [DATE] Aug Sep Oct Nov Dec (year) 2029 2028 202…" at bounding box center [269, 149] width 221 height 35
click at [356, 167] on select "(year) 2029 2028 2027 2026 2025 2024 2023 2022 2021 2020 2019 2018 2017 2016 20…" at bounding box center [308, 149] width 99 height 35
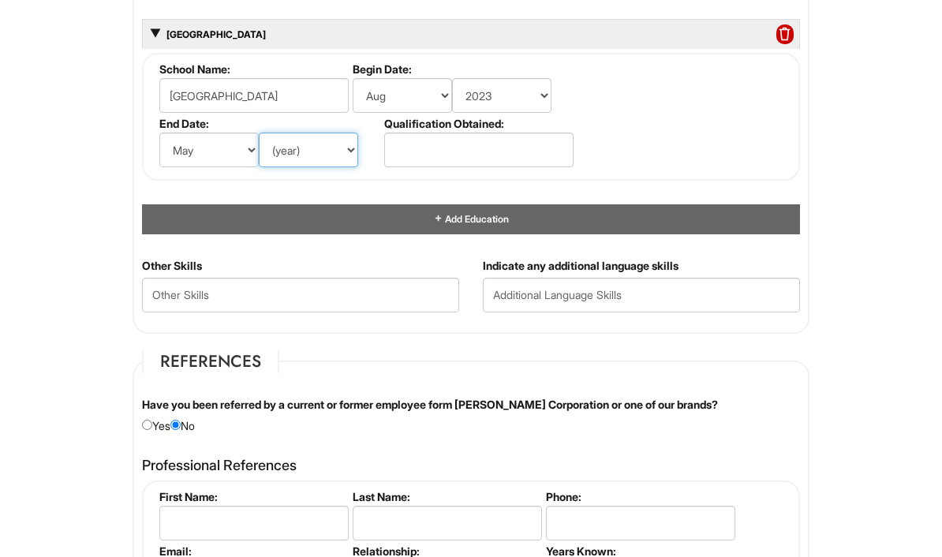
select select "2025"
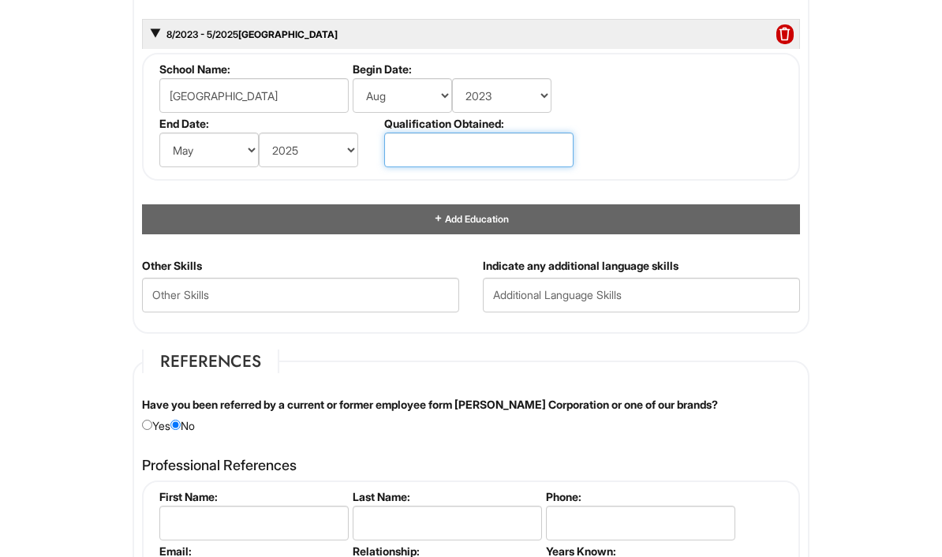
click at [529, 158] on input "text" at bounding box center [478, 149] width 189 height 35
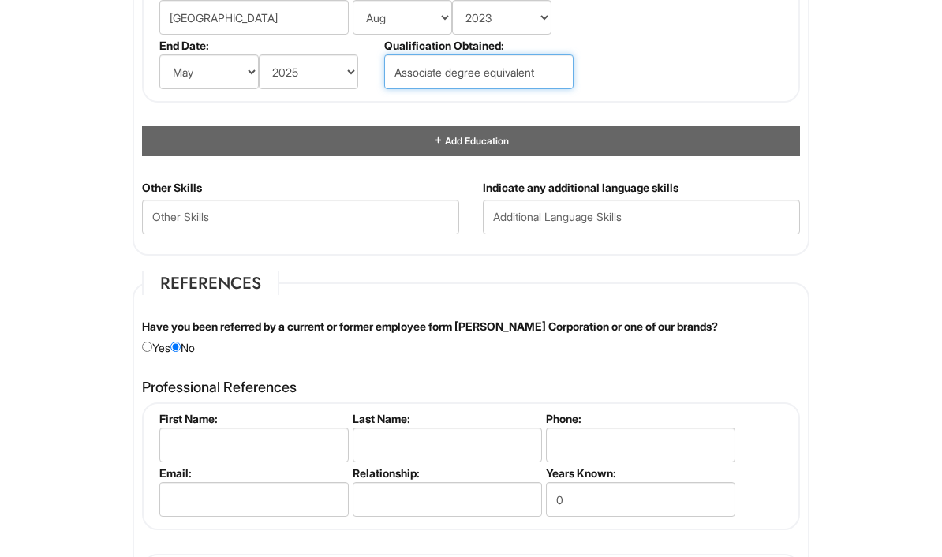
type input "Associate degree equivalent"
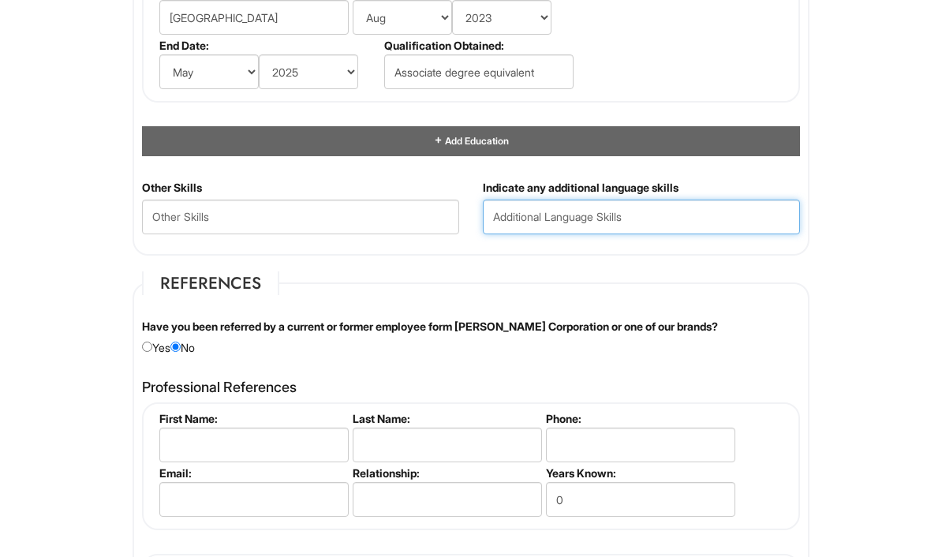
click at [726, 234] on input "text" at bounding box center [641, 217] width 317 height 35
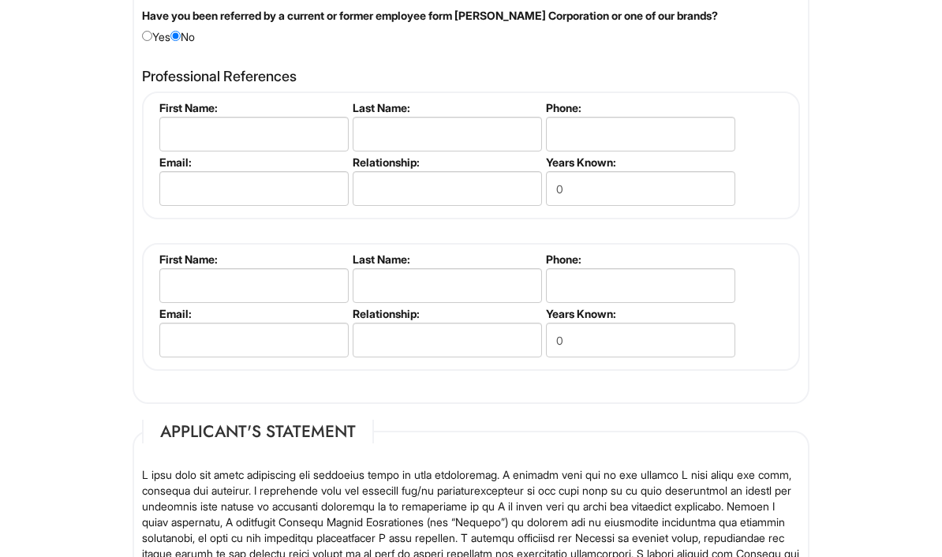
scroll to position [2111, 0]
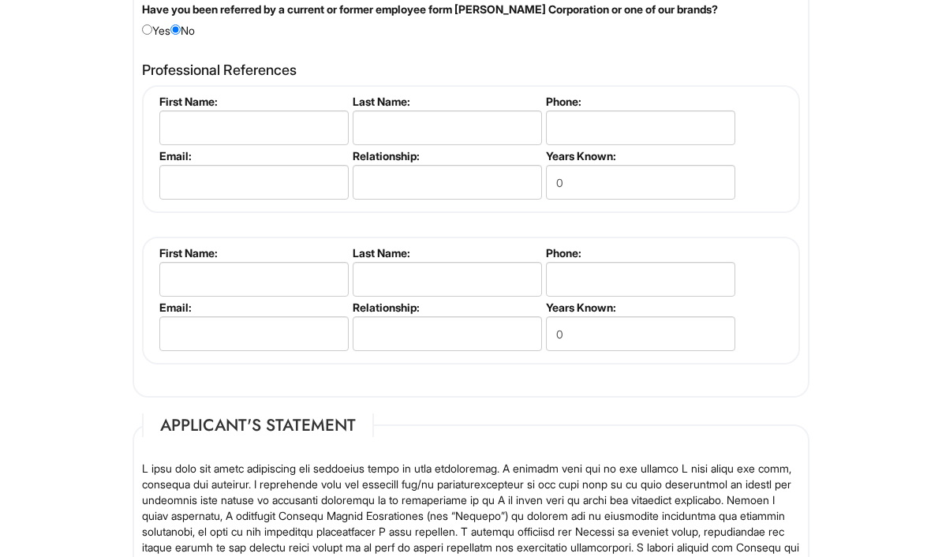
type input "Spanish"
click at [312, 144] on input "text" at bounding box center [253, 127] width 189 height 35
type input "[PERSON_NAME]"
click at [461, 145] on input "text" at bounding box center [447, 127] width 189 height 35
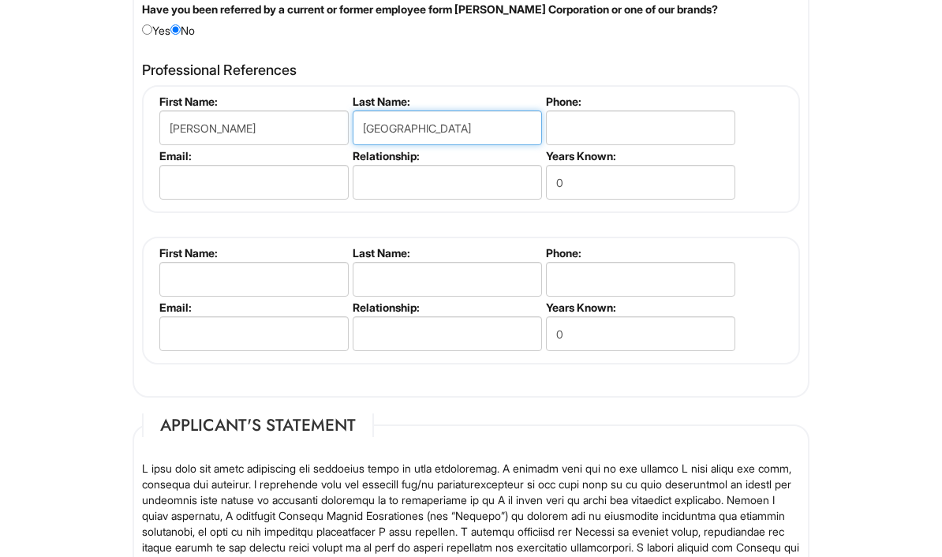
type input "[GEOGRAPHIC_DATA]"
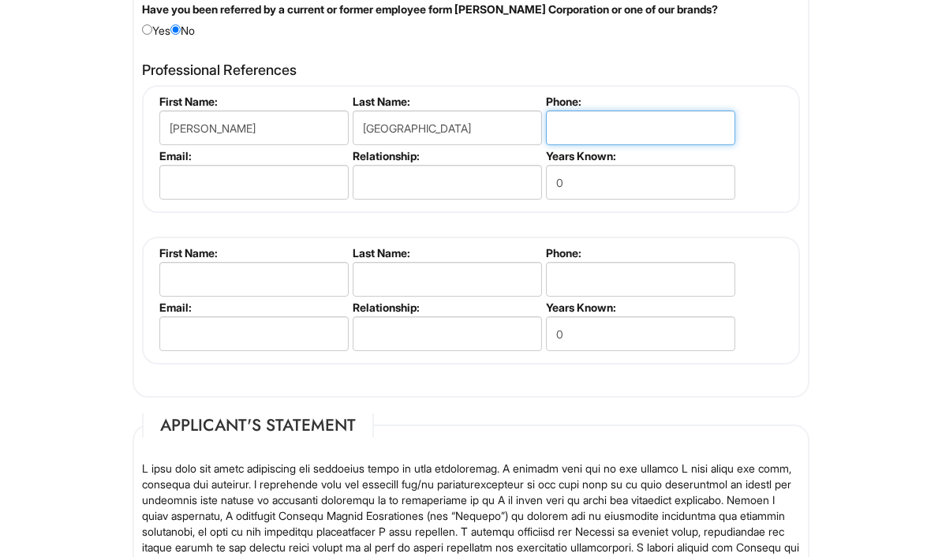
click at [644, 140] on input "tel" at bounding box center [640, 127] width 189 height 35
type input "2012336504"
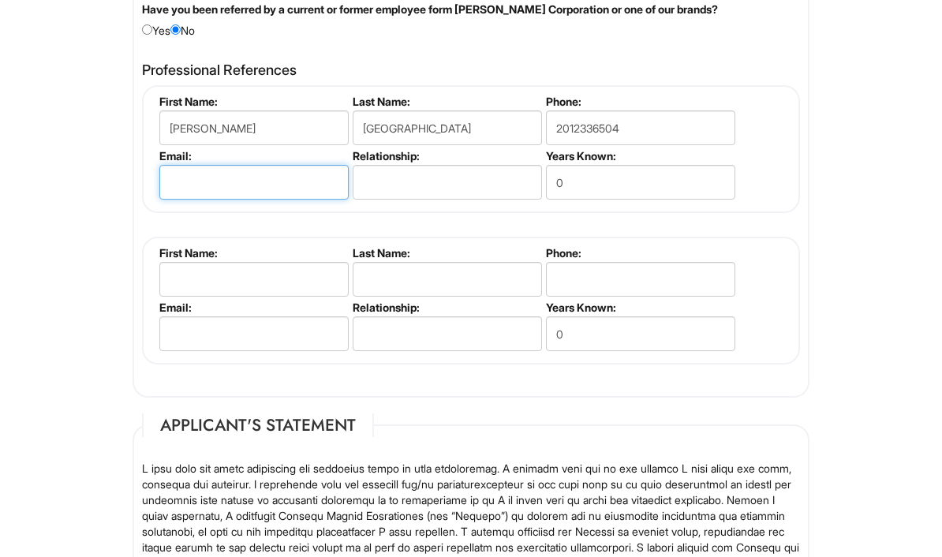
click at [182, 197] on input "email" at bounding box center [253, 182] width 189 height 35
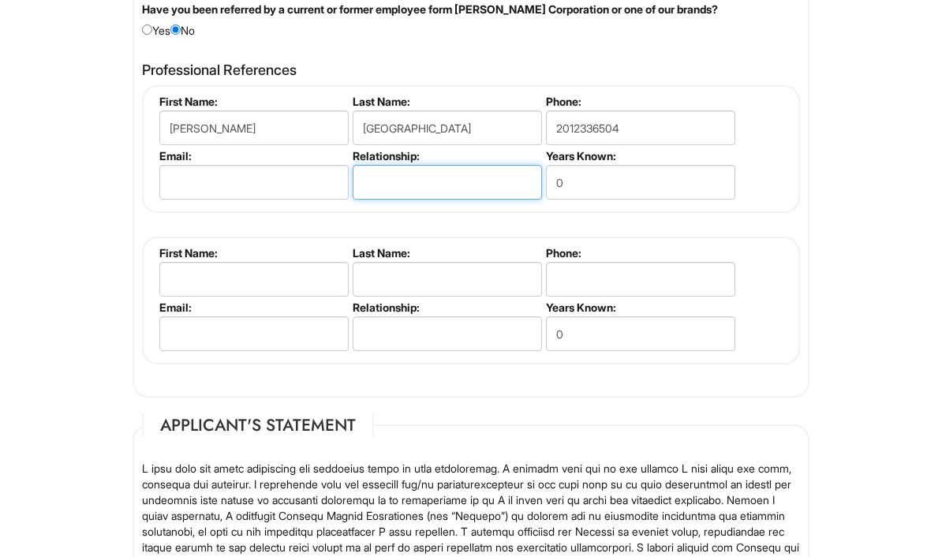
click at [360, 200] on input "text" at bounding box center [447, 182] width 189 height 35
type input "Manager"
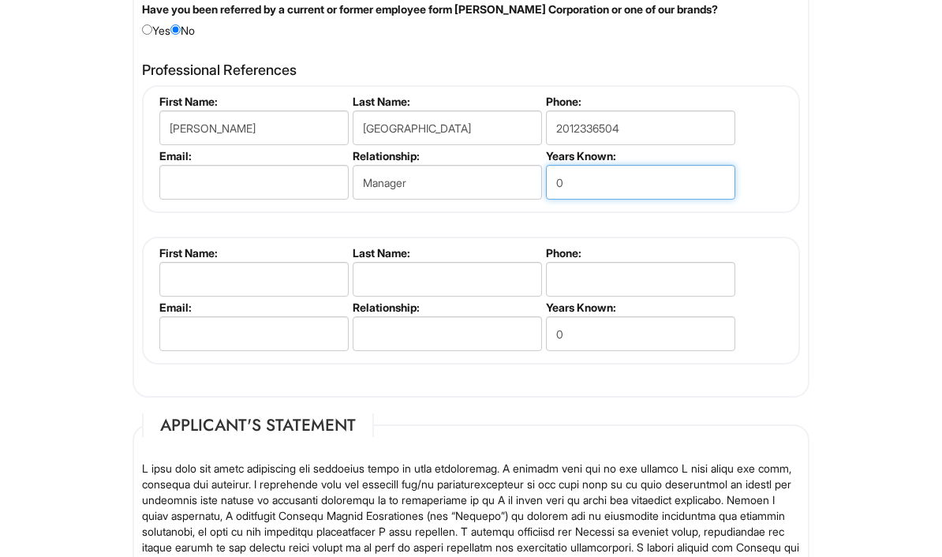
click at [644, 197] on input "0" at bounding box center [640, 182] width 189 height 35
type input "E"
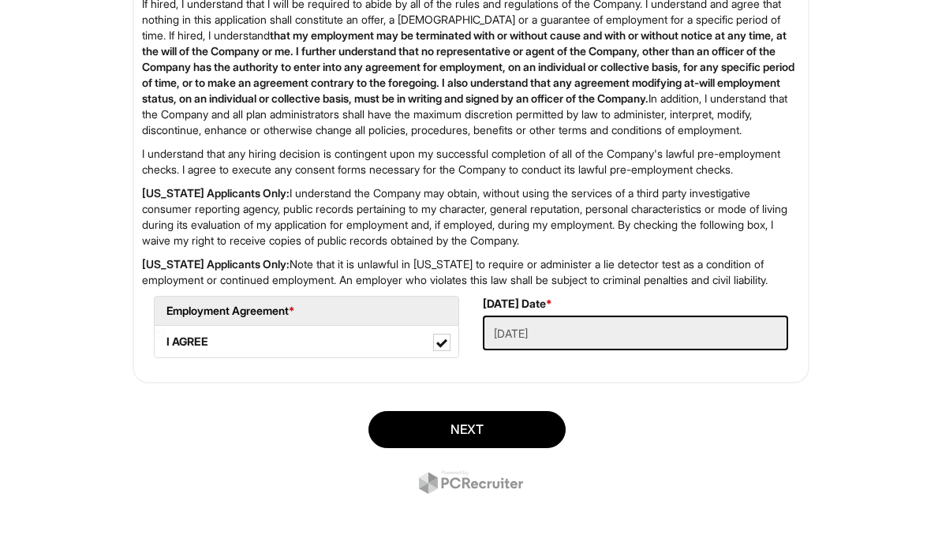
scroll to position [2734, 0]
type input "3"
click at [494, 448] on button "Next" at bounding box center [466, 429] width 197 height 37
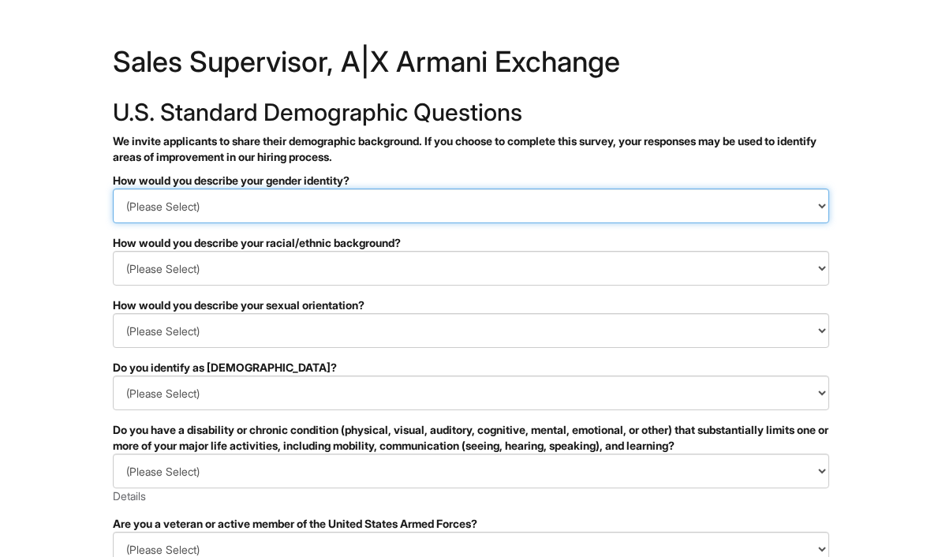
click at [770, 205] on select "(Please Select) Man Woman Non-binary I prefer to self-describe I don't wish to …" at bounding box center [471, 205] width 716 height 35
select select "Man"
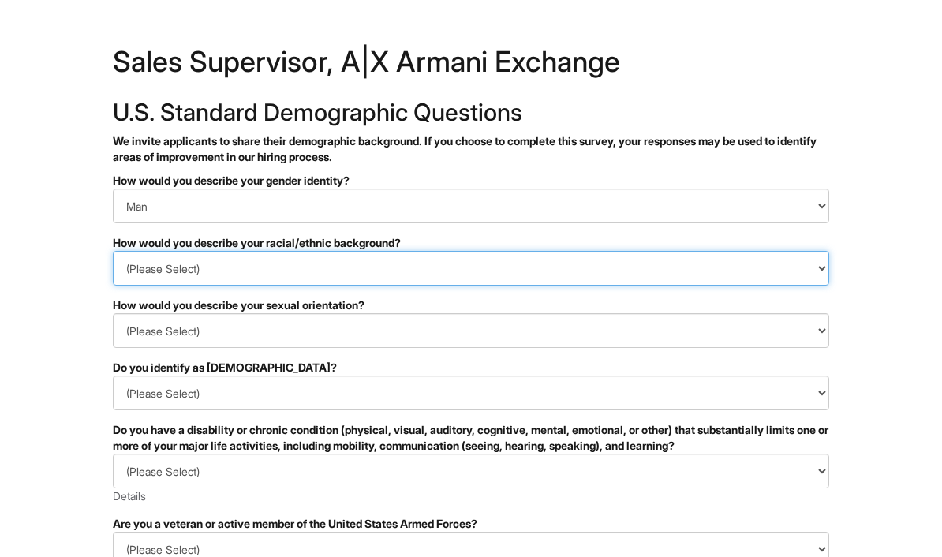
click at [526, 267] on select "(Please Select) Black or of African descent East Asian Hispanic, Latinx or of S…" at bounding box center [471, 268] width 716 height 35
click at [492, 261] on select "(Please Select) Black or of African descent East Asian Hispanic, Latinx or of S…" at bounding box center [471, 268] width 716 height 35
select select "Hispanic, Latinx or of Spanish Origin"
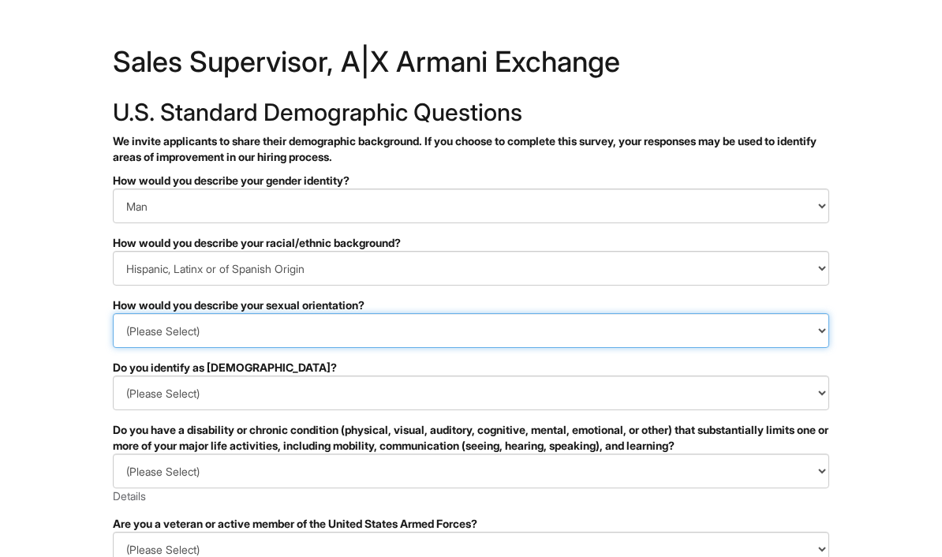
click at [376, 326] on select "(Please Select) Asexual Bisexual and/or pansexual Gay Heterosexual Lesbian Quee…" at bounding box center [471, 330] width 716 height 35
click at [371, 327] on select "(Please Select) Asexual Bisexual and/or pansexual Gay Heterosexual Lesbian Quee…" at bounding box center [471, 330] width 716 height 35
select select "Gay"
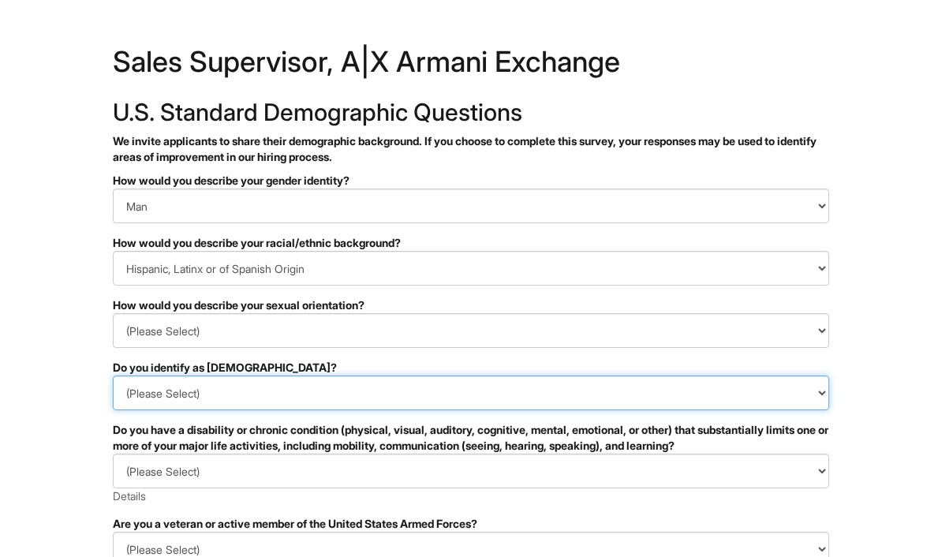
click at [338, 390] on select "(Please Select) Yes No I prefer to self-describe I don't wish to answer" at bounding box center [471, 392] width 716 height 35
select select "No"
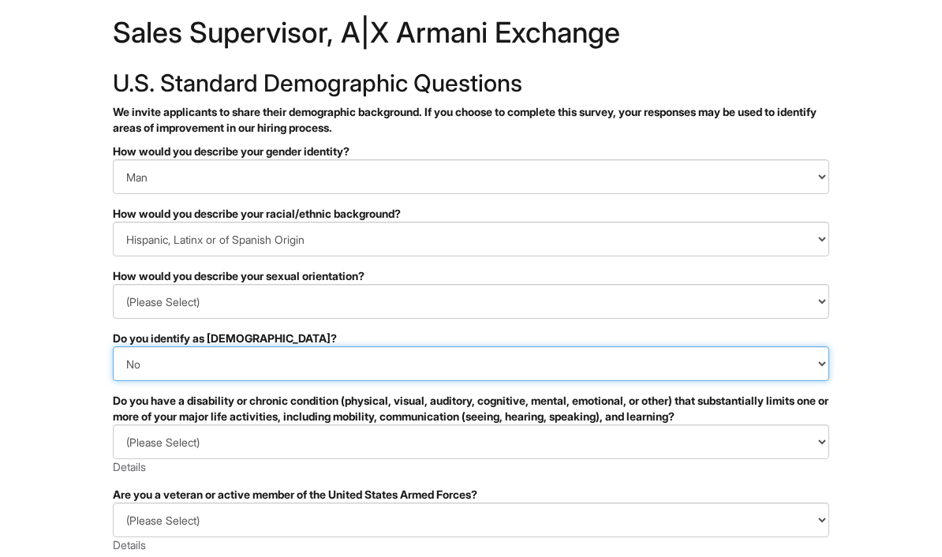
scroll to position [30, 0]
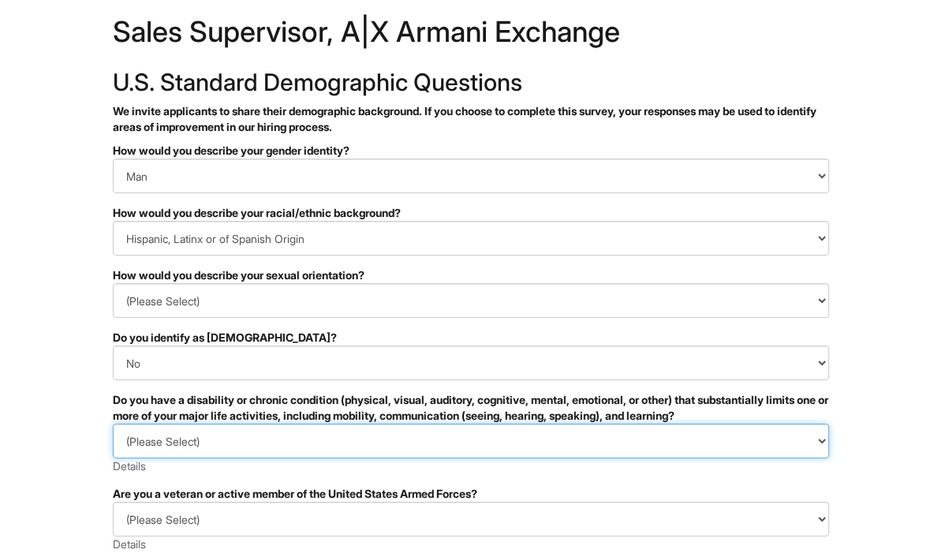
click at [497, 446] on select "(Please Select) YES, I HAVE A DISABILITY (or previously had a disability) NO, I…" at bounding box center [471, 441] width 716 height 35
select select "NO, I DON'T HAVE A DISABILITY"
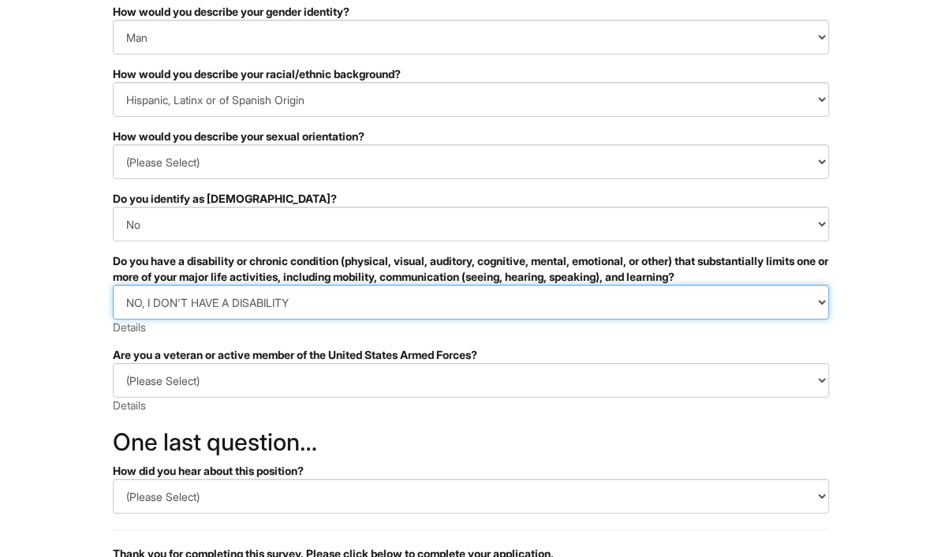
scroll to position [171, 0]
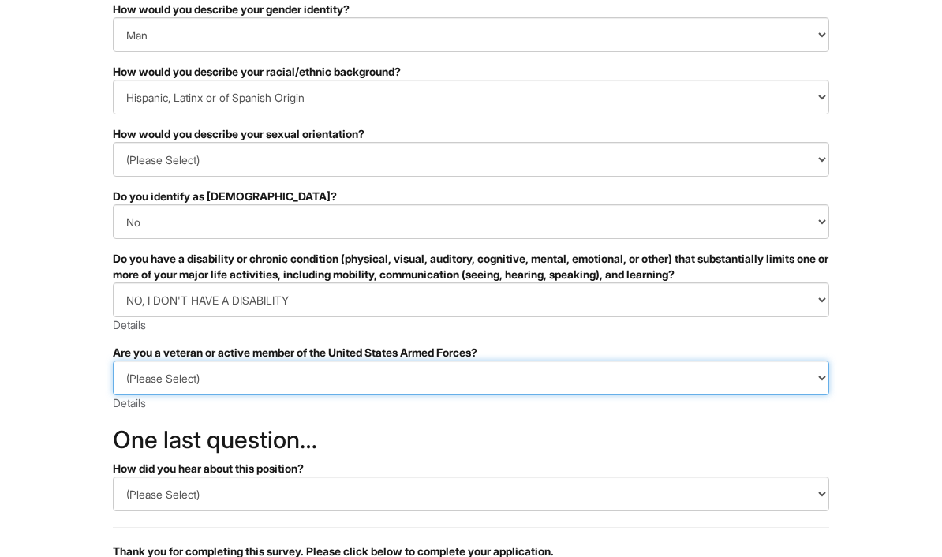
click at [588, 380] on select "(Please Select) I IDENTIFY AS ONE OR MORE OF THE CLASSIFICATIONS OF PROTECTED V…" at bounding box center [471, 377] width 716 height 35
select select "I AM NOT A PROTECTED VETERAN"
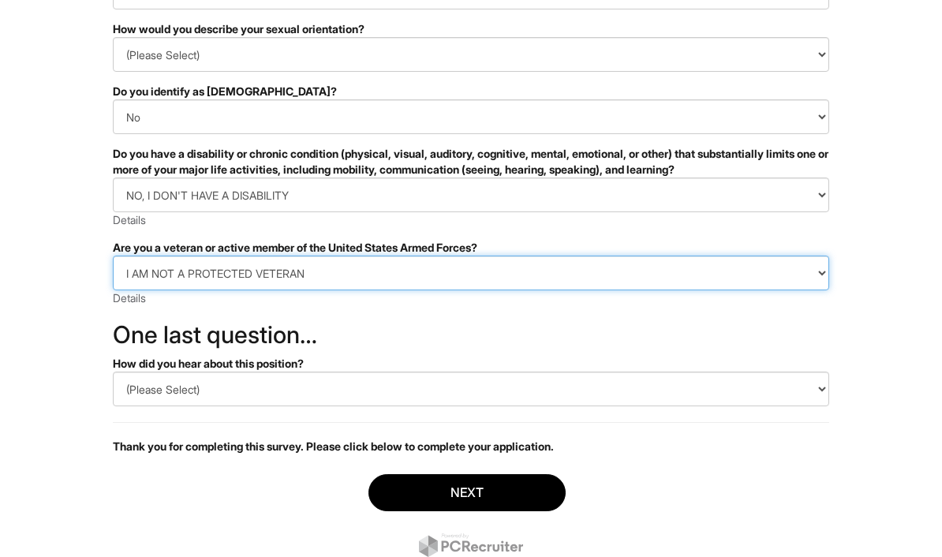
scroll to position [275, 0]
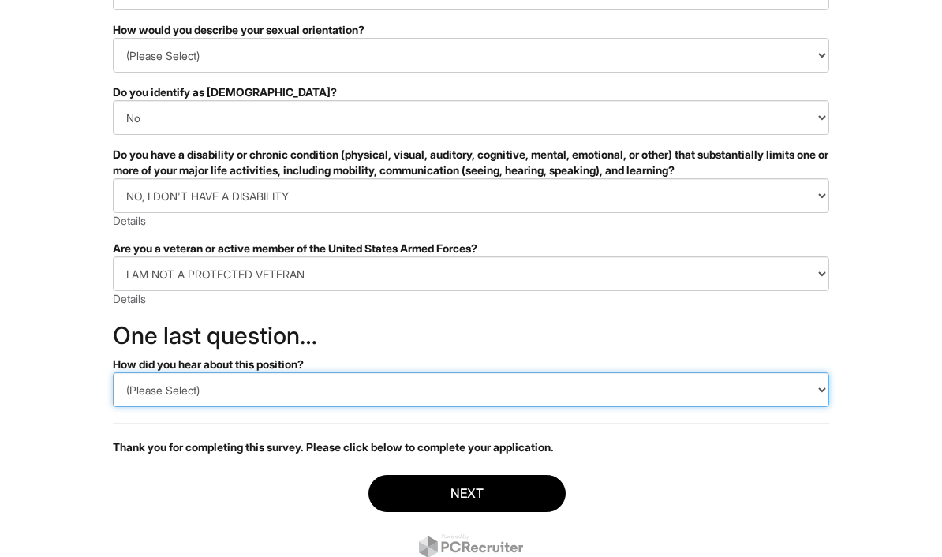
click at [534, 390] on select "(Please Select) CareerBuilder Indeed LinkedIn Monster Referral Other" at bounding box center [471, 389] width 716 height 35
select select "Other"
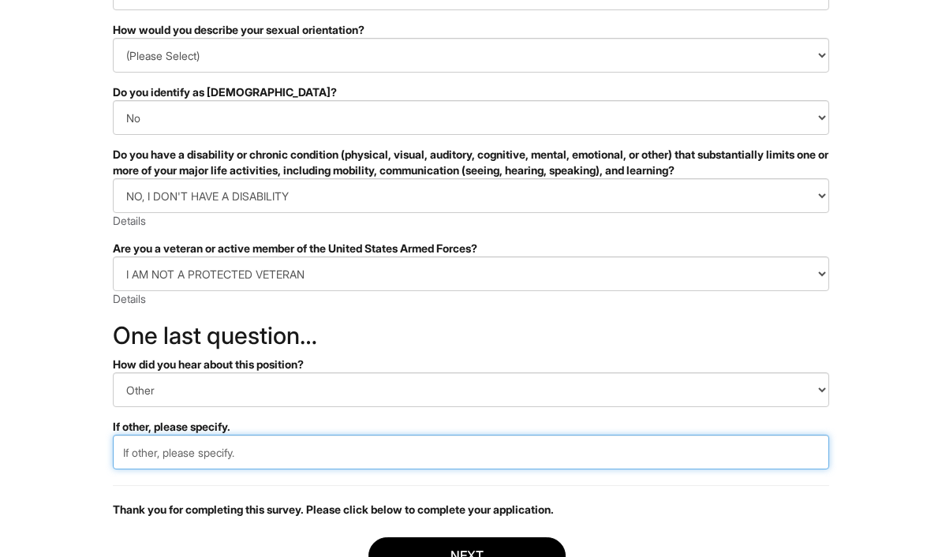
click at [478, 467] on input "text" at bounding box center [471, 452] width 716 height 35
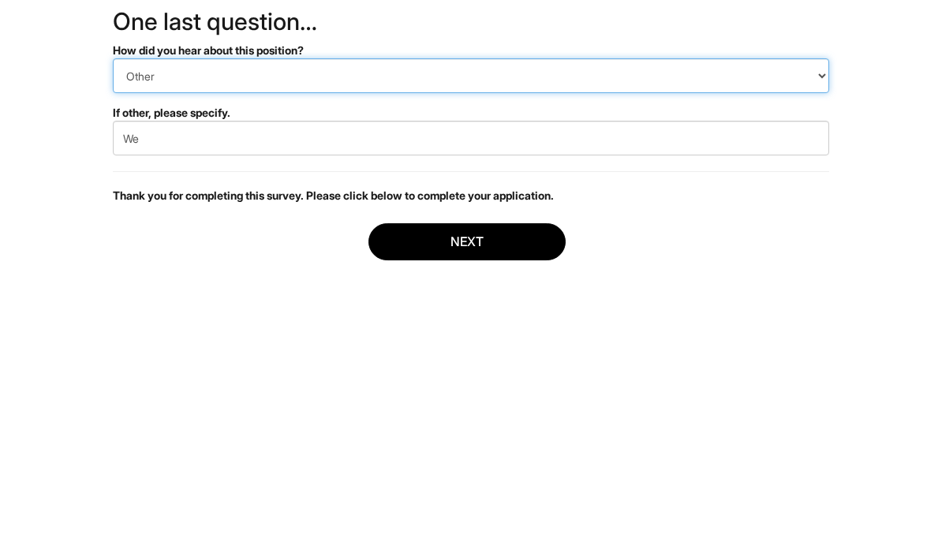
click at [520, 340] on select "(Please Select) CareerBuilder Indeed LinkedIn Monster Referral Other" at bounding box center [471, 357] width 716 height 35
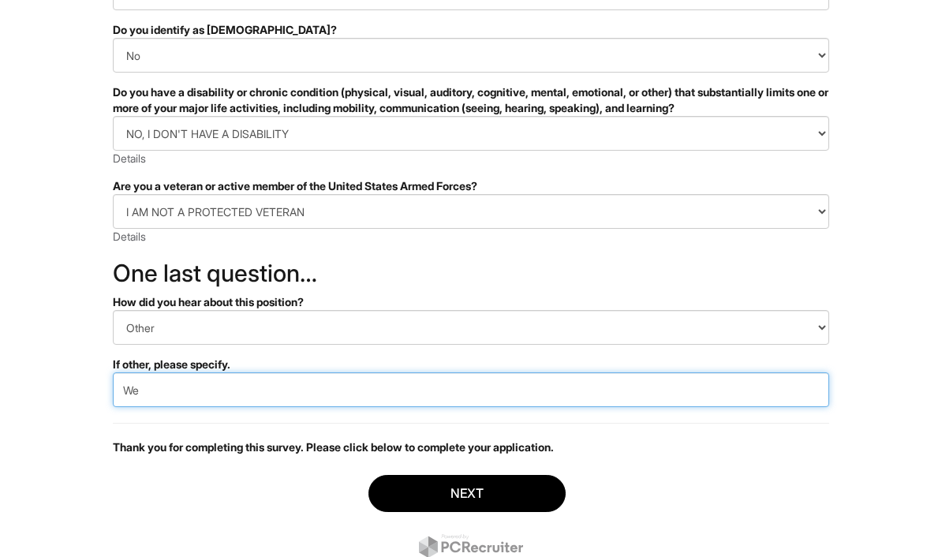
click at [455, 389] on input "We" at bounding box center [471, 389] width 716 height 35
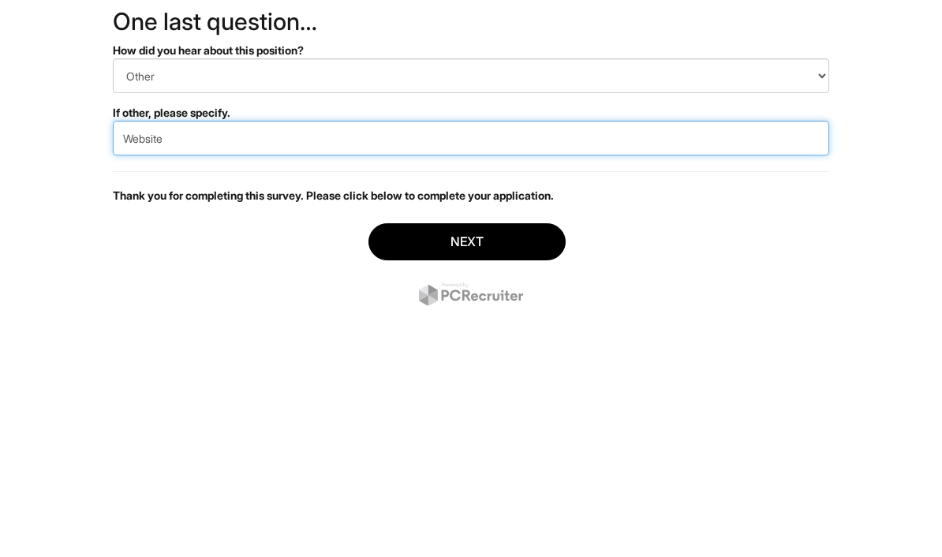
type input "Website"
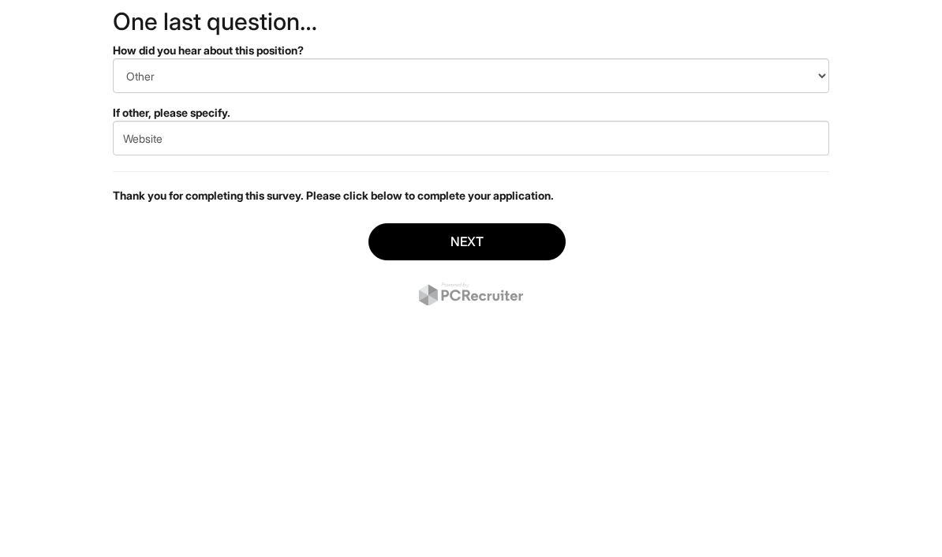
click at [500, 475] on button "Next" at bounding box center [466, 493] width 197 height 37
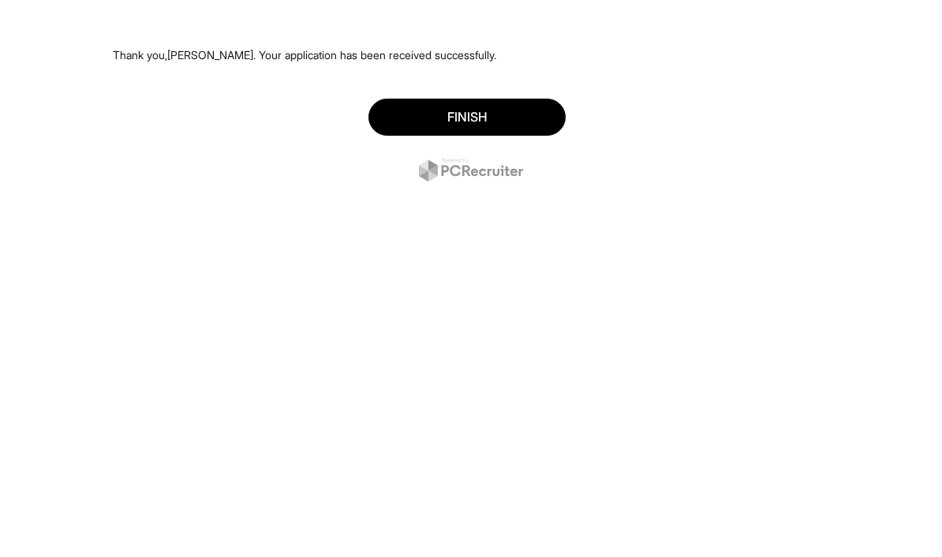
click at [463, 135] on button "Finish" at bounding box center [466, 117] width 197 height 37
